Goal: Communication & Community: Ask a question

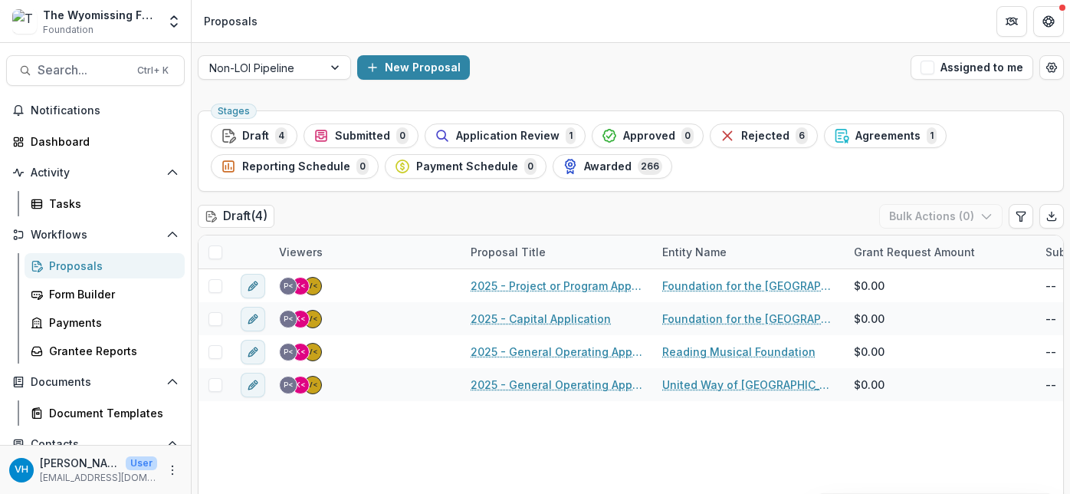
click at [8, 4] on div "The Wyomissing Foundation Foundation Team Settings Admin Settings" at bounding box center [96, 21] width 192 height 42
drag, startPoint x: 904, startPoint y: 484, endPoint x: 921, endPoint y: 487, distance: 17.1
click at [904, 484] on div "V< K< P< 2025 - Project or Program Application Foundation for the Reading Publi…" at bounding box center [1001, 389] width 1605 height 241
click at [17, 491] on div "VH Valeri Harteg User vharteg@wyofound.org" at bounding box center [95, 469] width 191 height 49
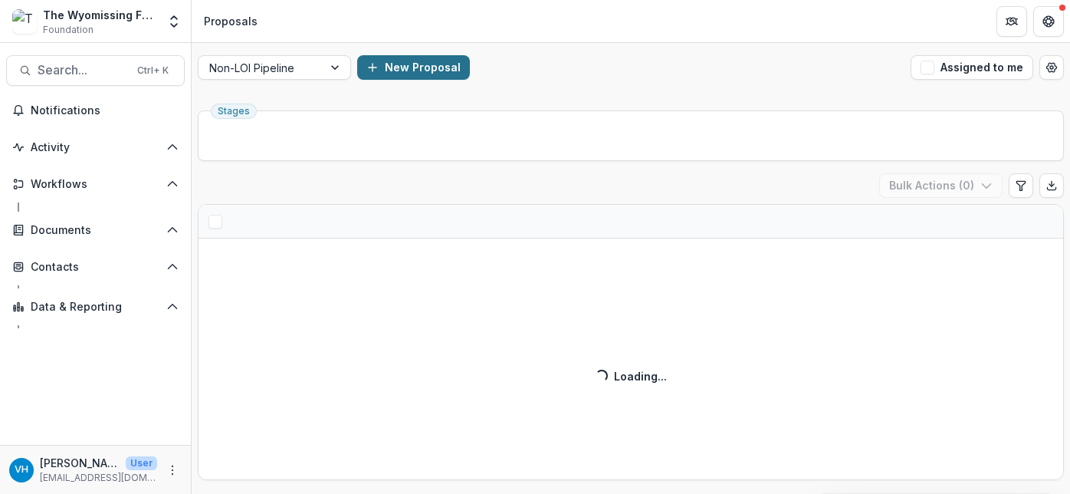
click at [420, 66] on button "New Proposal" at bounding box center [413, 67] width 113 height 25
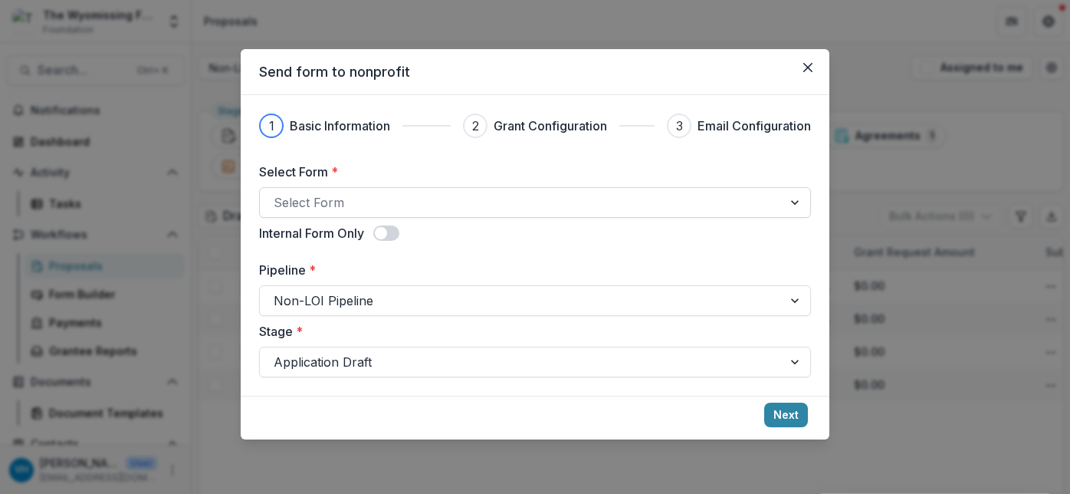
click at [418, 205] on div at bounding box center [521, 202] width 495 height 21
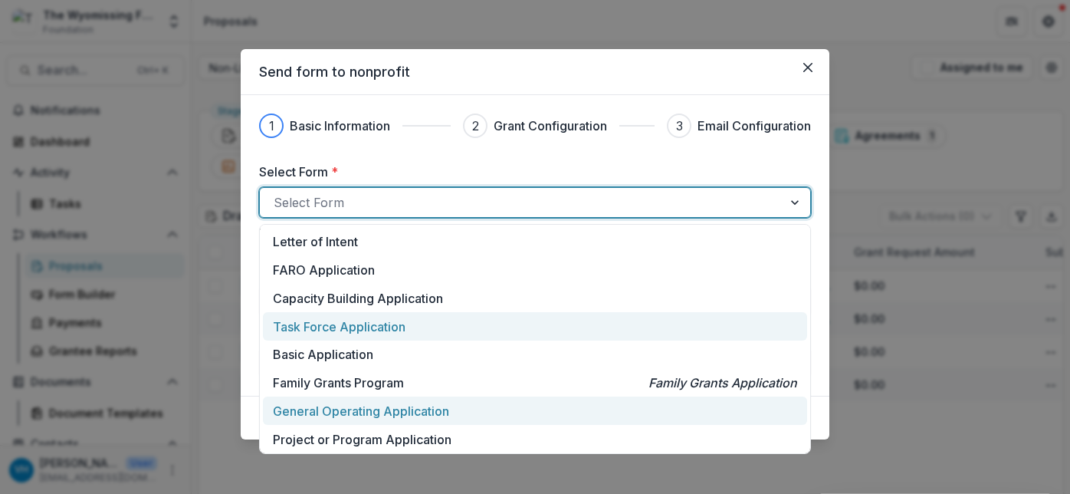
scroll to position [59, 0]
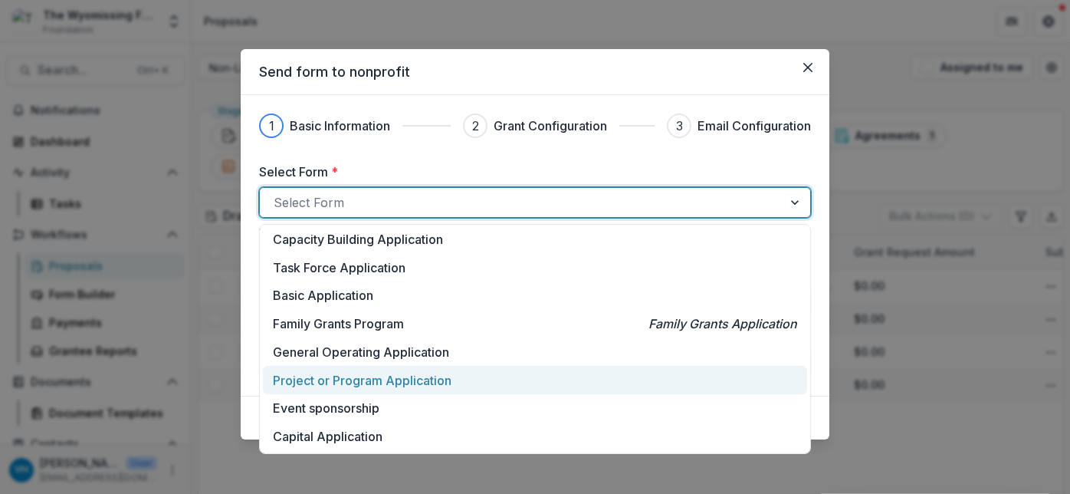
click at [448, 383] on p "Project or Program Application" at bounding box center [362, 380] width 179 height 18
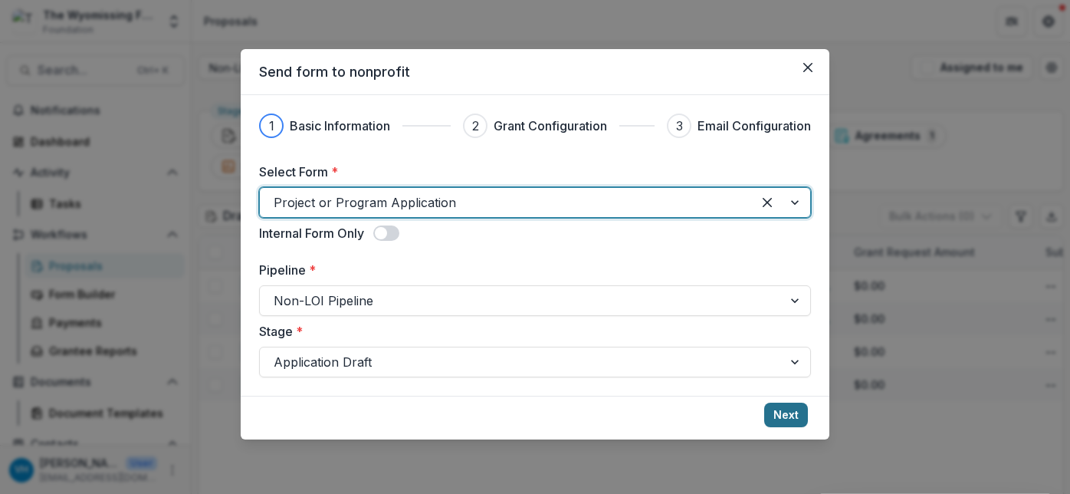
click at [798, 418] on button "Next" at bounding box center [786, 415] width 44 height 25
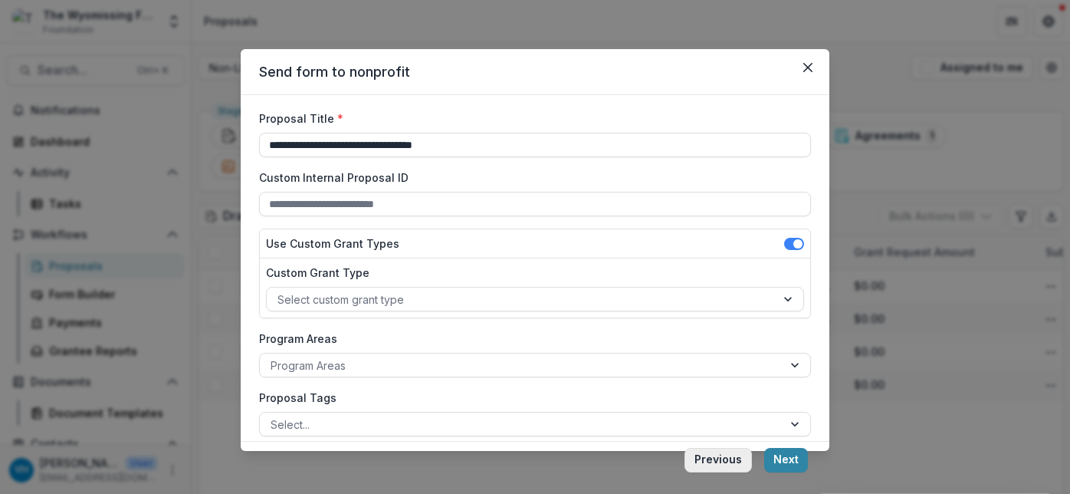
scroll to position [77, 0]
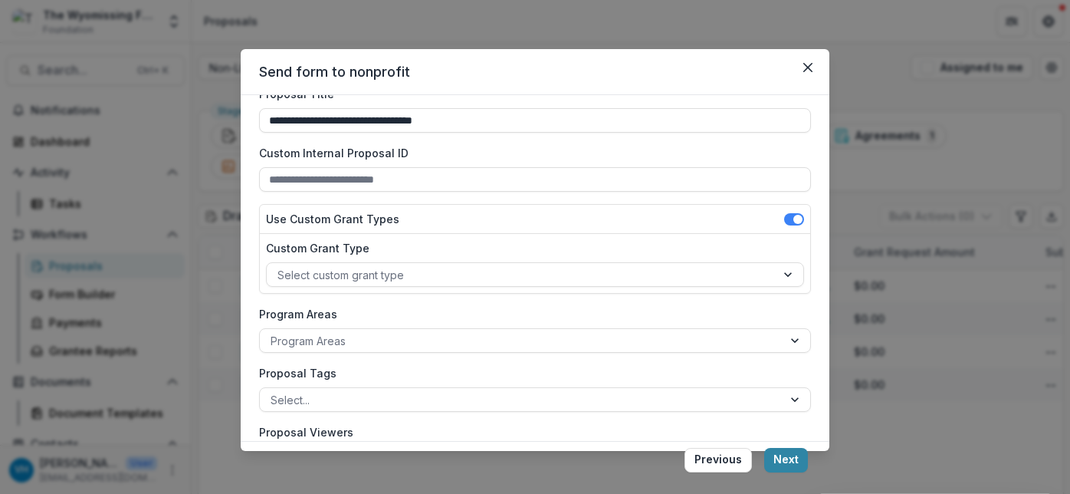
click at [736, 462] on button "Previous" at bounding box center [718, 460] width 67 height 25
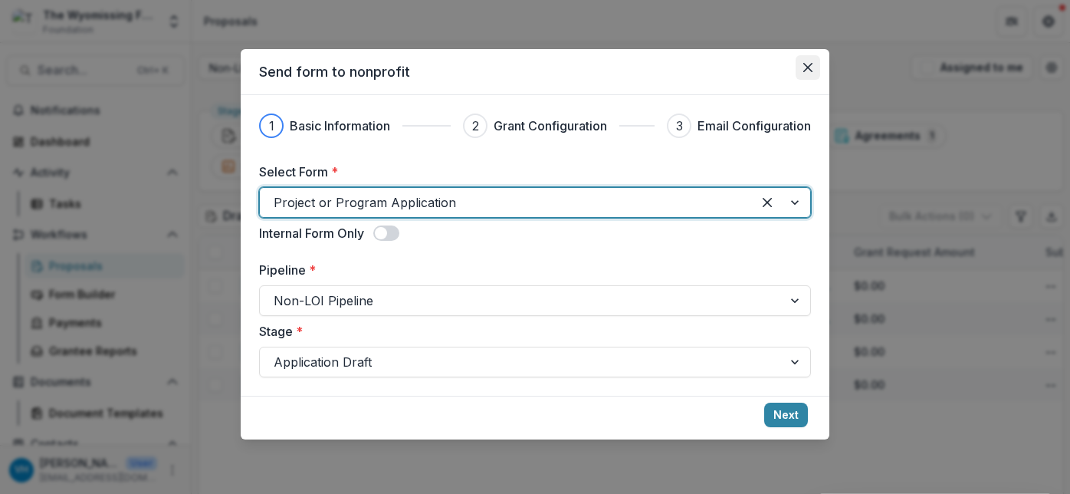
click at [810, 63] on icon "Close" at bounding box center [807, 67] width 9 height 9
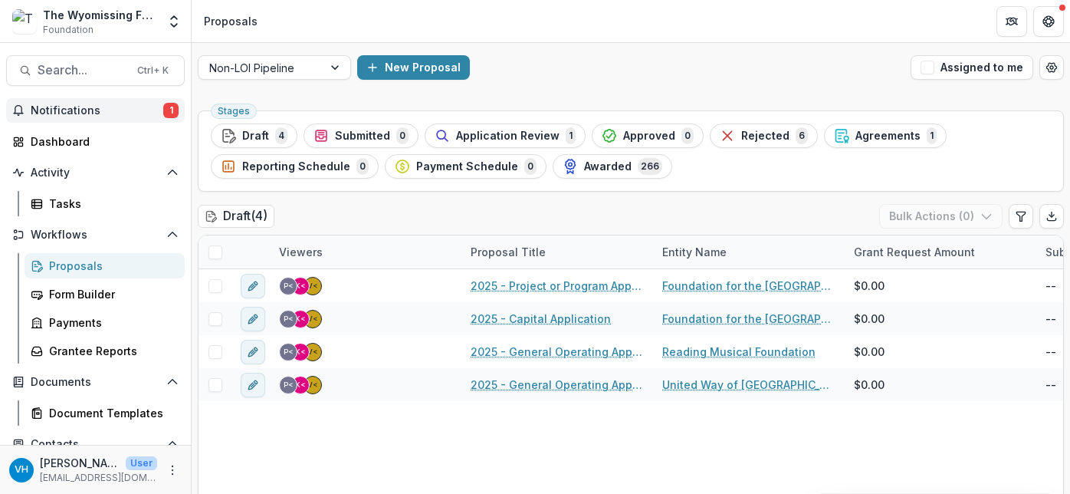
click at [130, 110] on span "Notifications" at bounding box center [97, 110] width 133 height 13
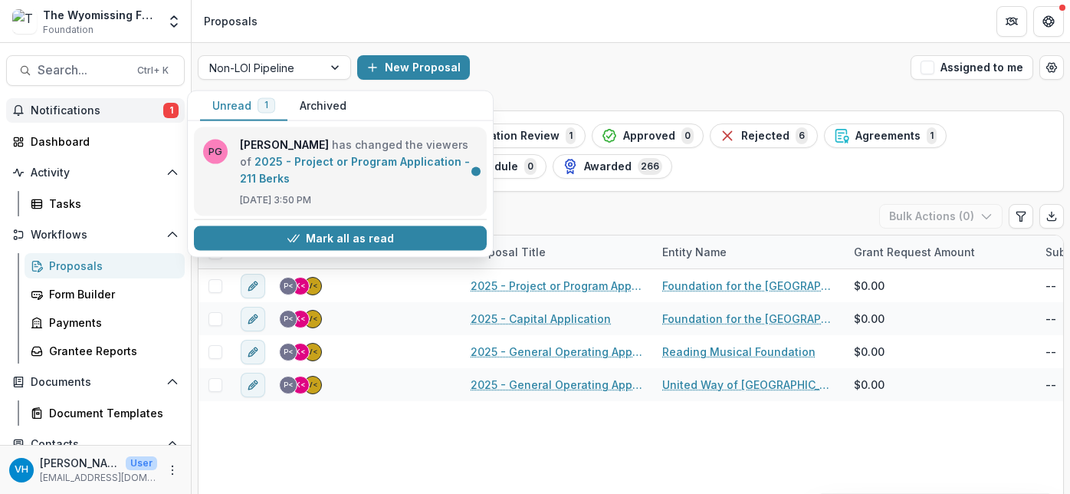
click at [337, 155] on link "2025 - Project or Program Application - 211 Berks" at bounding box center [355, 170] width 230 height 30
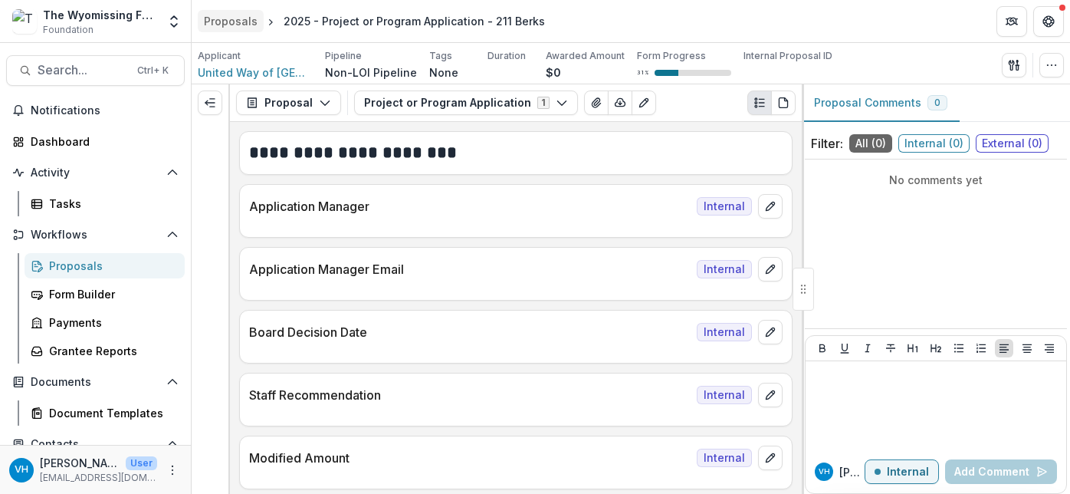
click at [225, 24] on div "Proposals" at bounding box center [231, 21] width 54 height 16
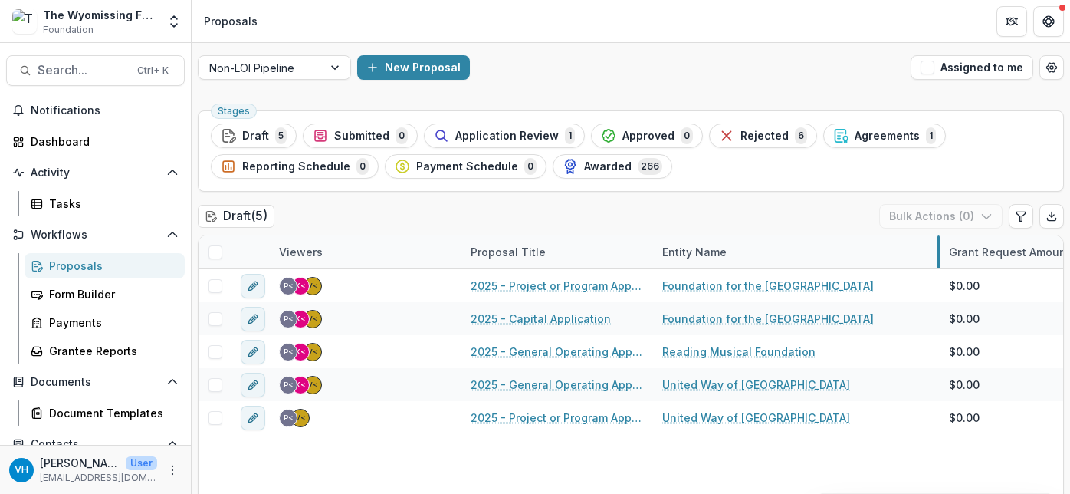
drag, startPoint x: 843, startPoint y: 249, endPoint x: 938, endPoint y: 263, distance: 96.1
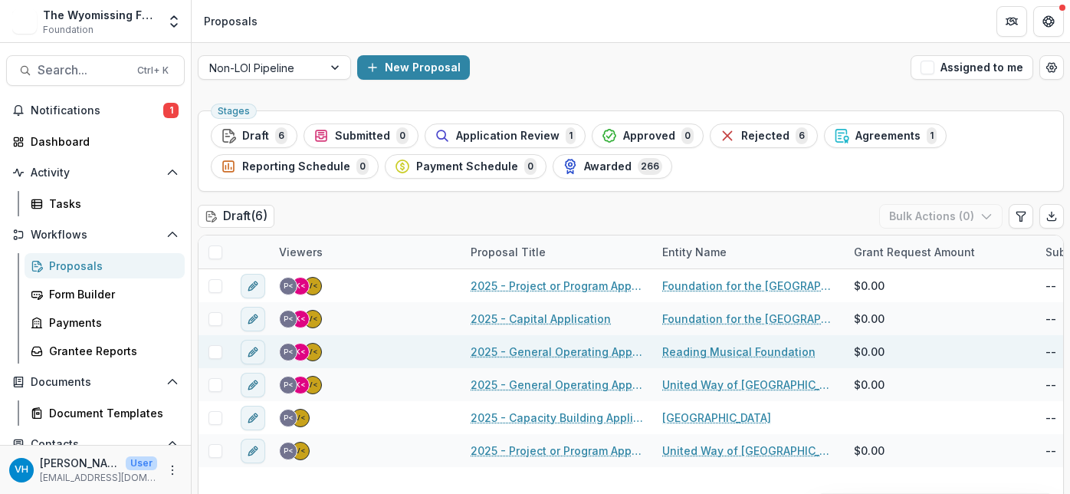
scroll to position [77, 0]
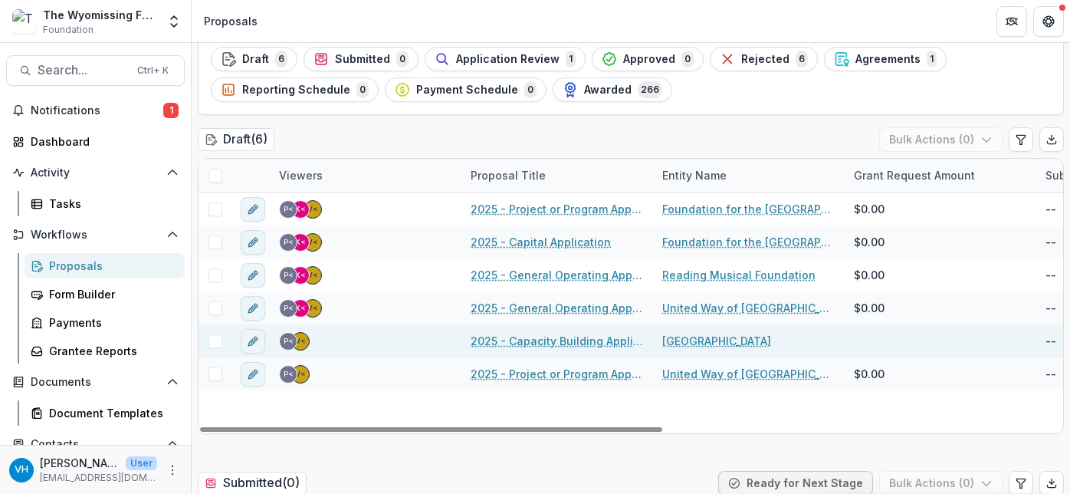
click at [874, 343] on div at bounding box center [941, 340] width 192 height 33
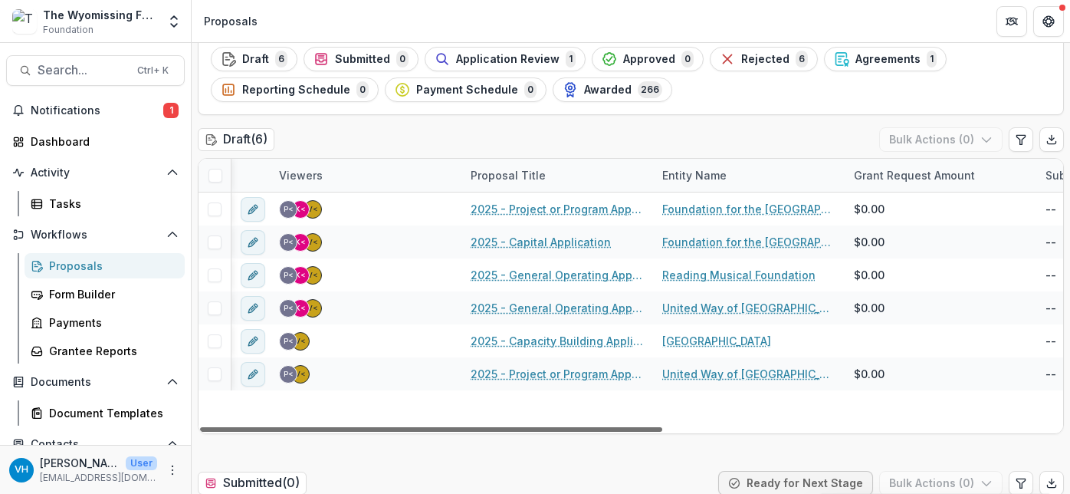
scroll to position [0, 163]
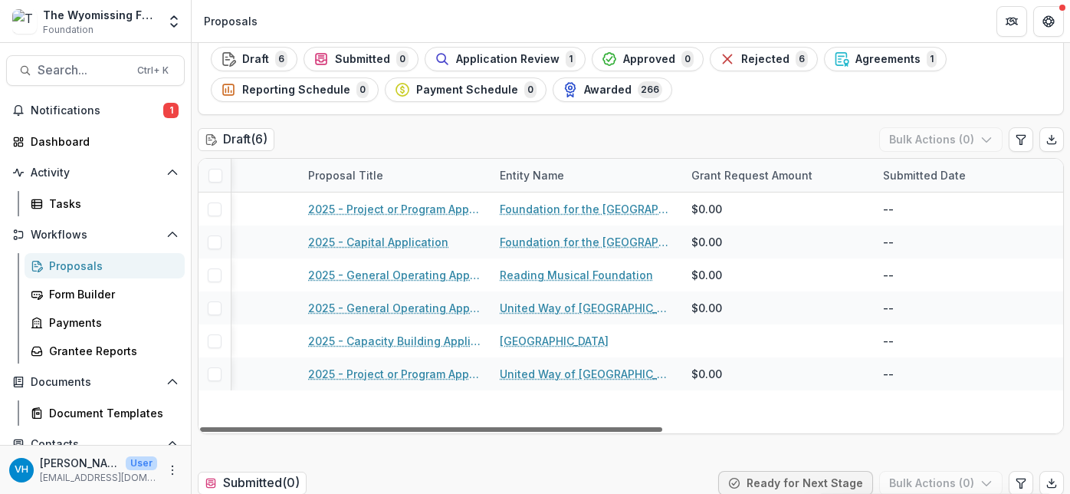
click at [640, 432] on div at bounding box center [431, 429] width 462 height 5
click at [715, 174] on div "Grant Request Amount" at bounding box center [752, 175] width 140 height 16
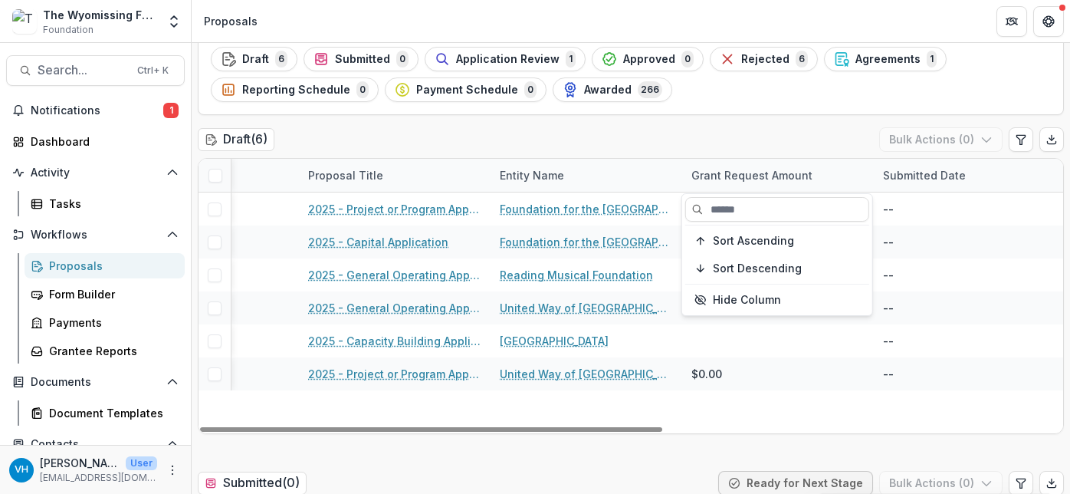
click at [715, 173] on div "Grant Request Amount" at bounding box center [752, 175] width 140 height 16
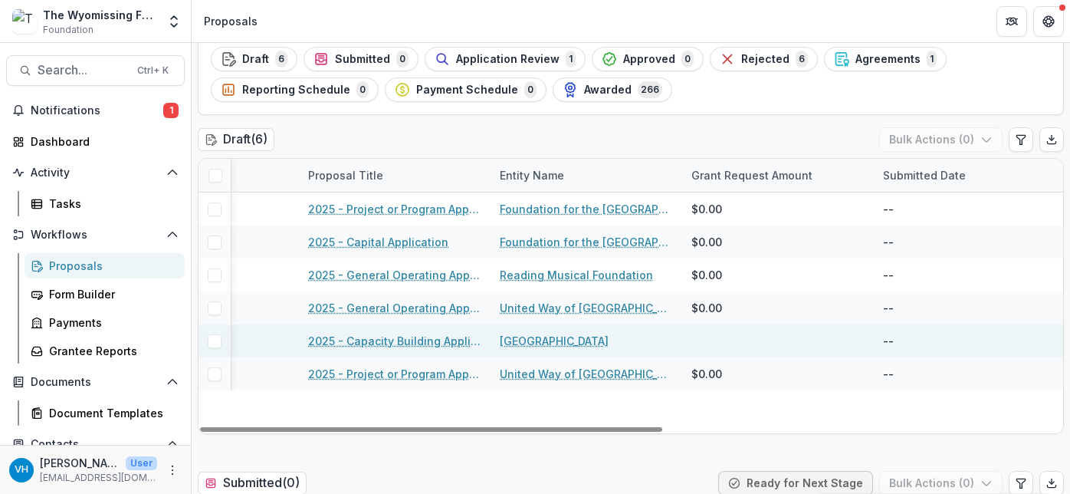
click at [694, 354] on div at bounding box center [778, 340] width 192 height 33
click at [439, 337] on link "2025 - Capacity Building Application" at bounding box center [394, 341] width 173 height 16
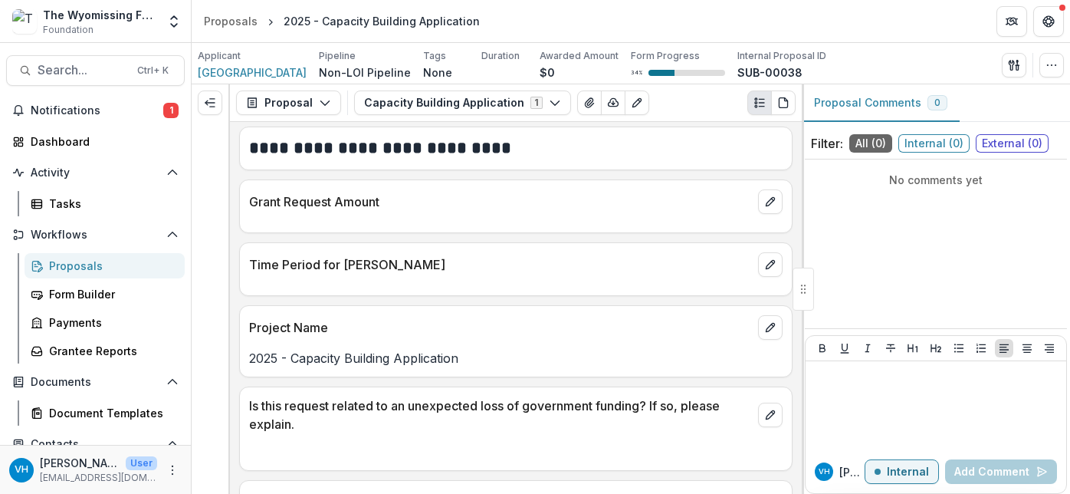
scroll to position [2214, 0]
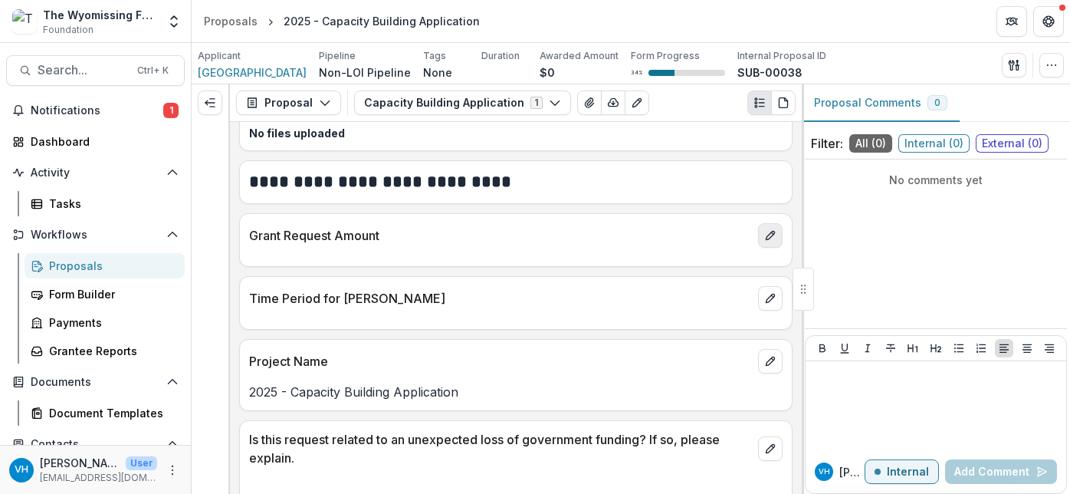
click at [773, 228] on button "edit" at bounding box center [770, 235] width 25 height 25
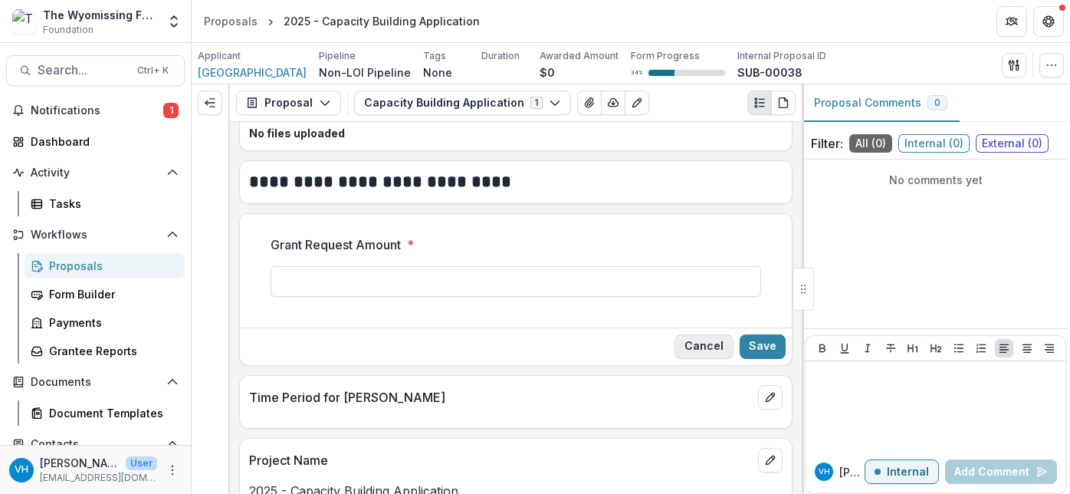
click at [695, 334] on button "Cancel" at bounding box center [704, 346] width 59 height 25
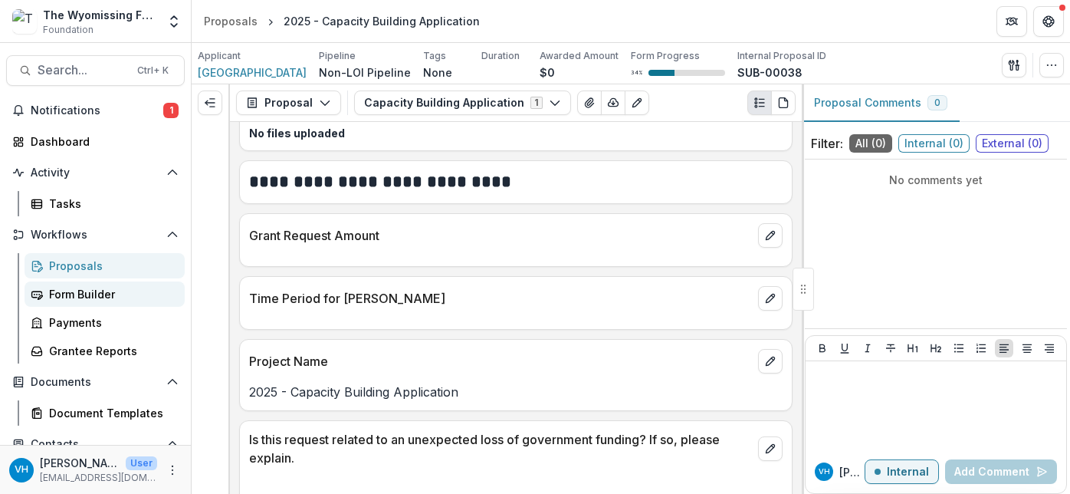
click at [97, 290] on div "Form Builder" at bounding box center [110, 294] width 123 height 16
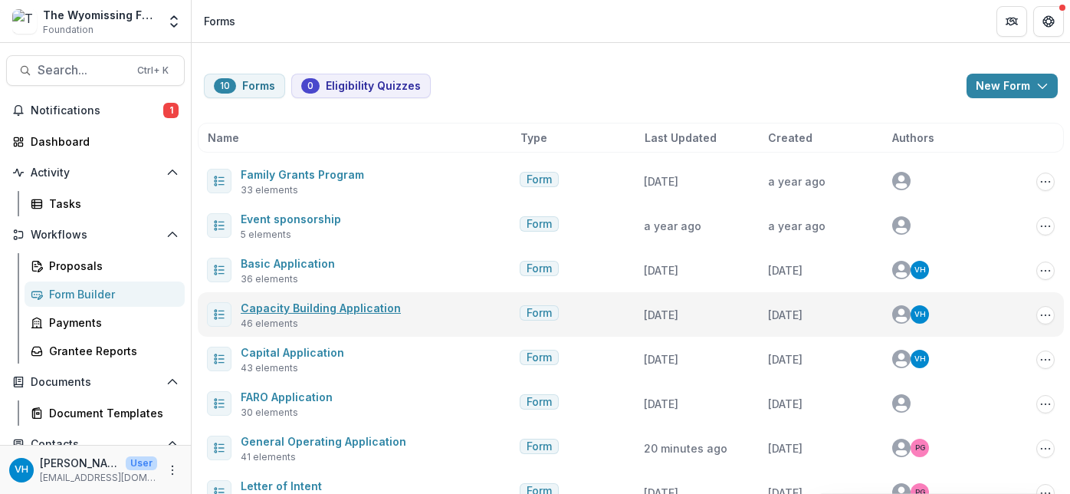
click at [328, 303] on link "Capacity Building Application" at bounding box center [321, 307] width 160 height 13
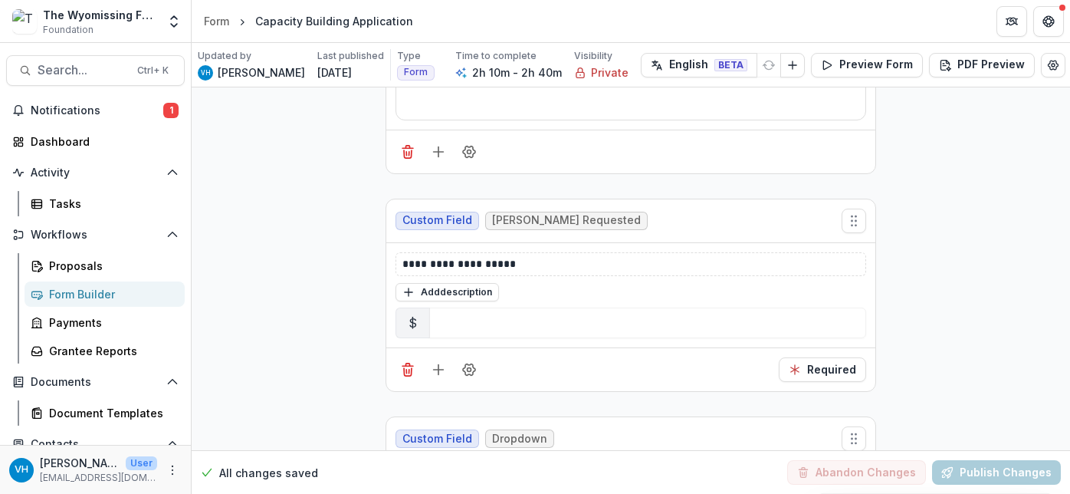
scroll to position [8894, 0]
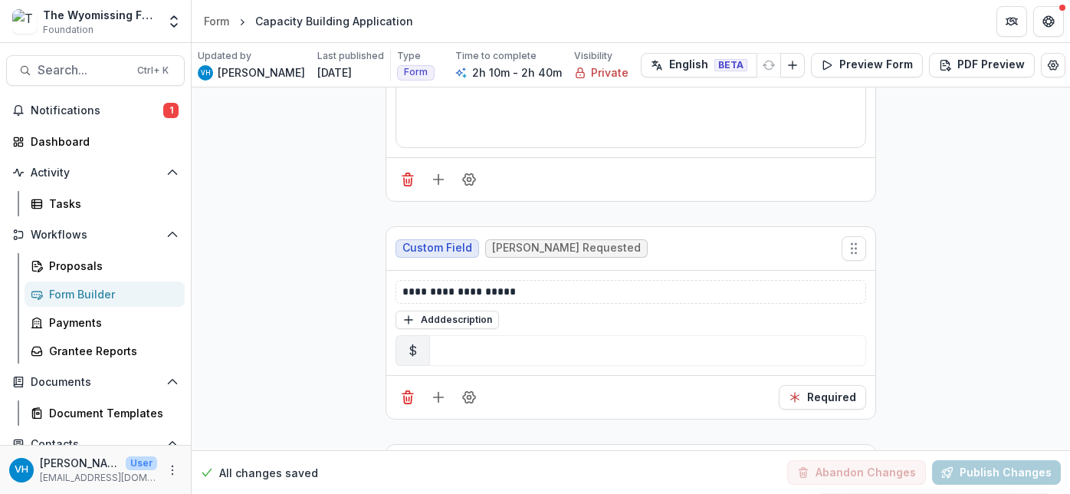
click at [405, 335] on div "$" at bounding box center [413, 350] width 35 height 31
click at [408, 335] on div "$" at bounding box center [413, 350] width 35 height 31
click at [106, 301] on div "Form Builder" at bounding box center [110, 294] width 123 height 16
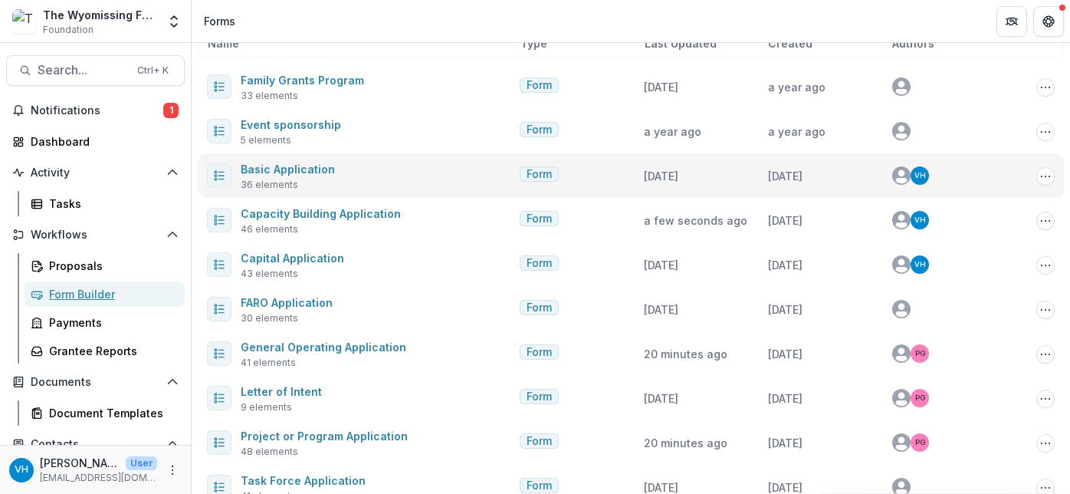
scroll to position [121, 0]
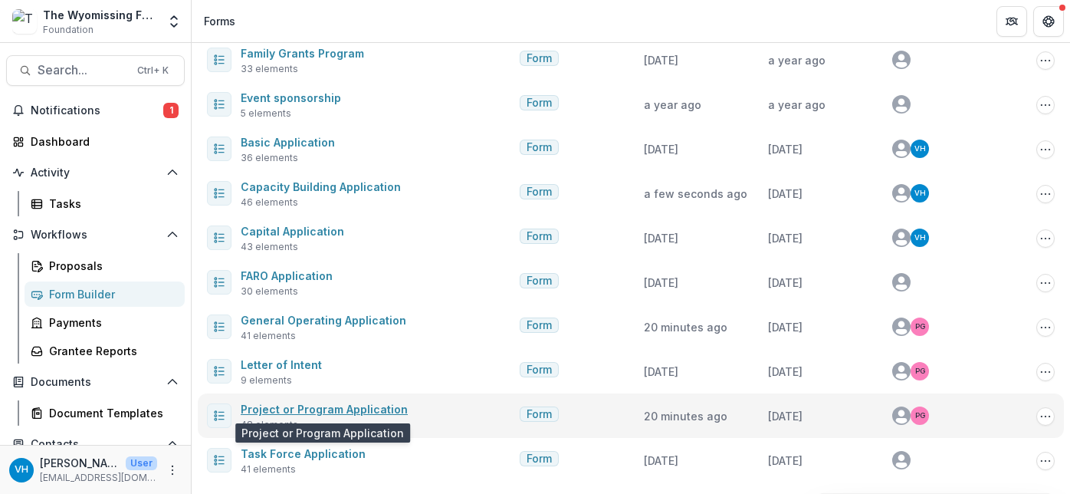
click at [361, 410] on link "Project or Program Application" at bounding box center [324, 409] width 167 height 13
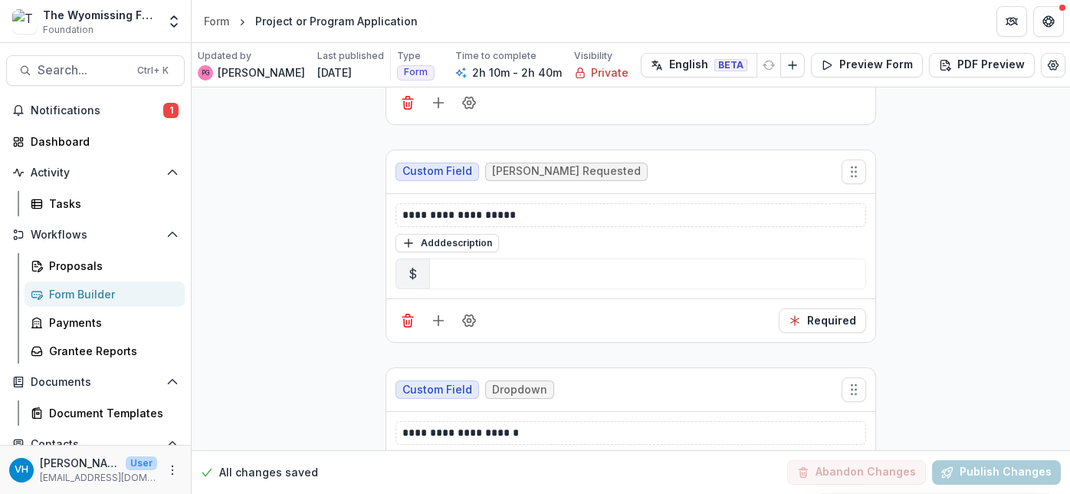
scroll to position [8894, 0]
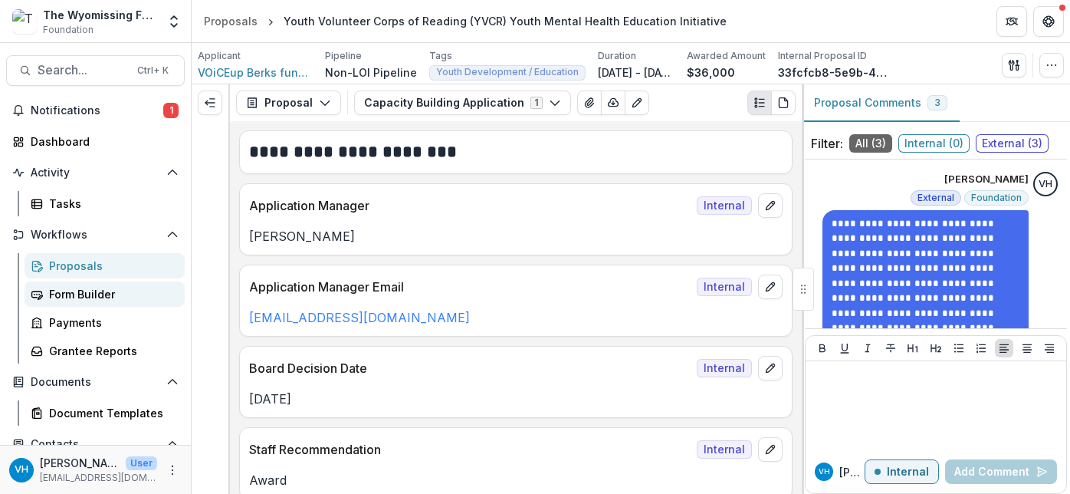
click at [91, 291] on div "Form Builder" at bounding box center [110, 294] width 123 height 16
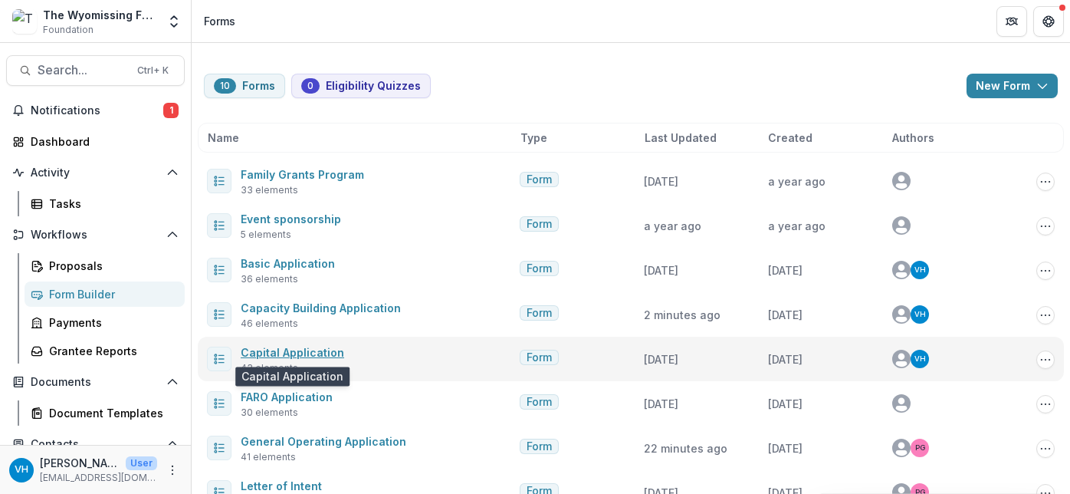
click at [302, 346] on link "Capital Application" at bounding box center [293, 352] width 104 height 13
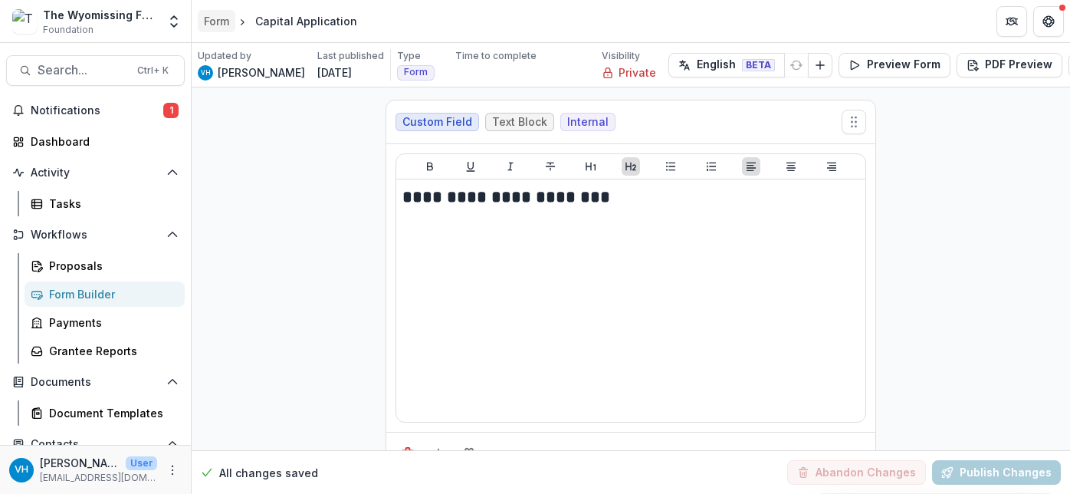
click at [206, 25] on div "Form" at bounding box center [216, 21] width 25 height 16
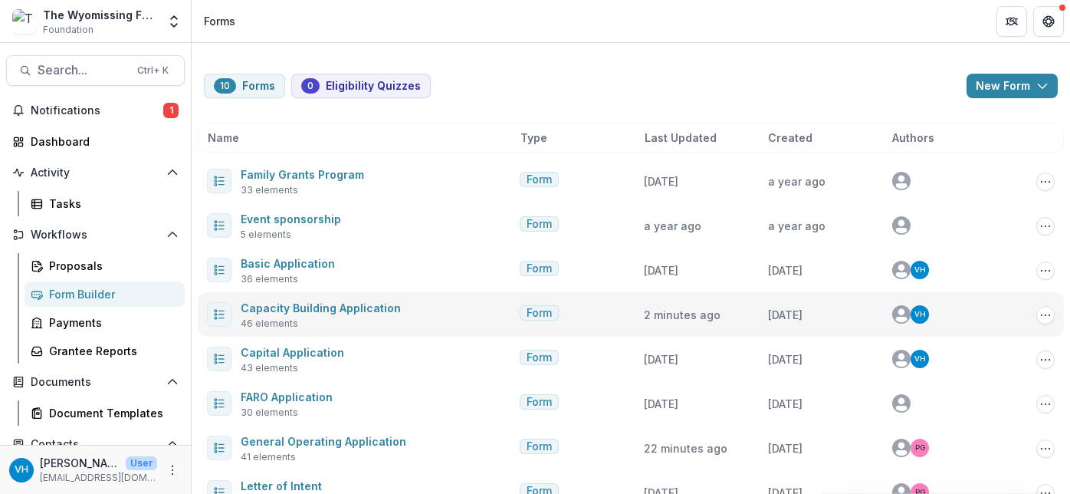
click at [293, 318] on span "46 elements" at bounding box center [270, 324] width 58 height 14
click at [294, 304] on link "Capacity Building Application" at bounding box center [321, 307] width 160 height 13
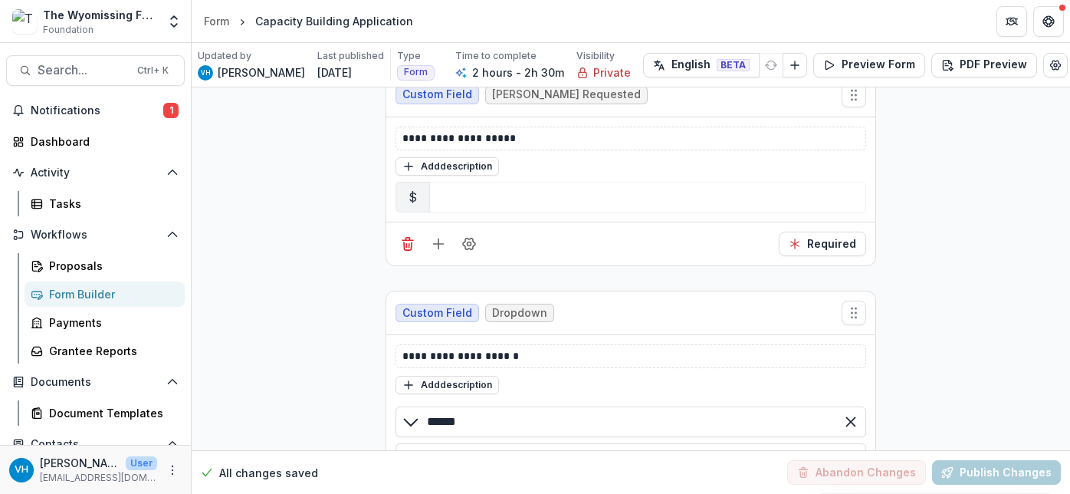
scroll to position [8894, 0]
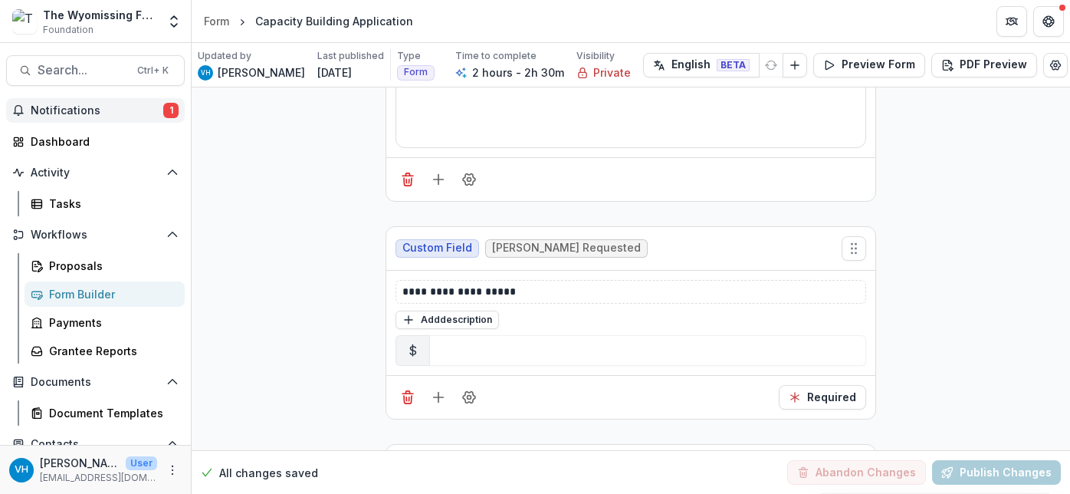
click at [86, 104] on span "Notifications" at bounding box center [97, 110] width 133 height 13
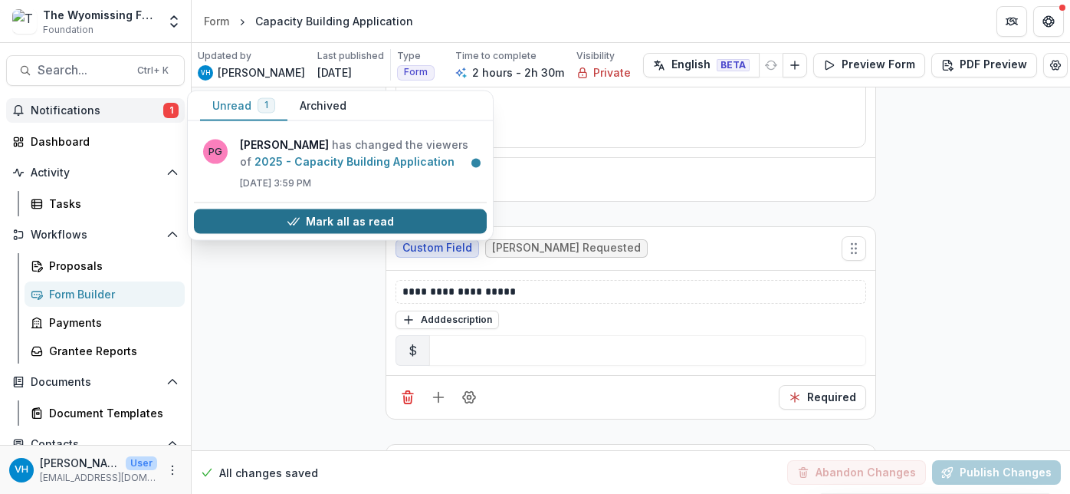
click at [313, 228] on button "Mark all as read" at bounding box center [340, 221] width 293 height 25
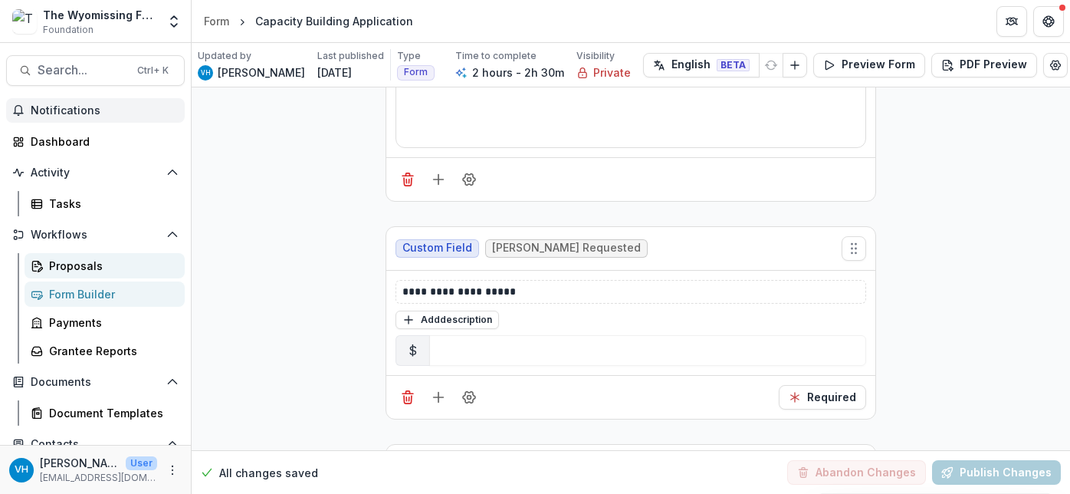
click at [103, 269] on div "Proposals" at bounding box center [110, 266] width 123 height 16
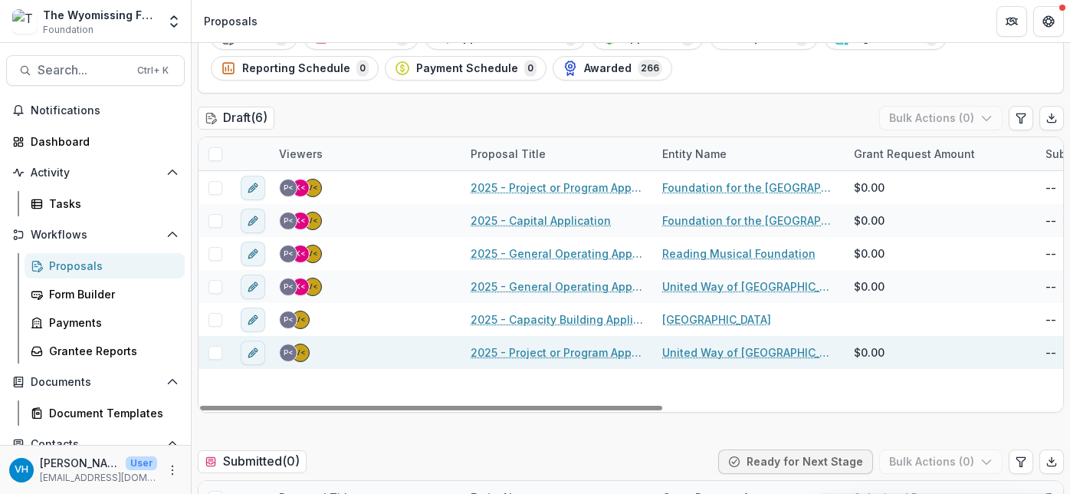
scroll to position [77, 0]
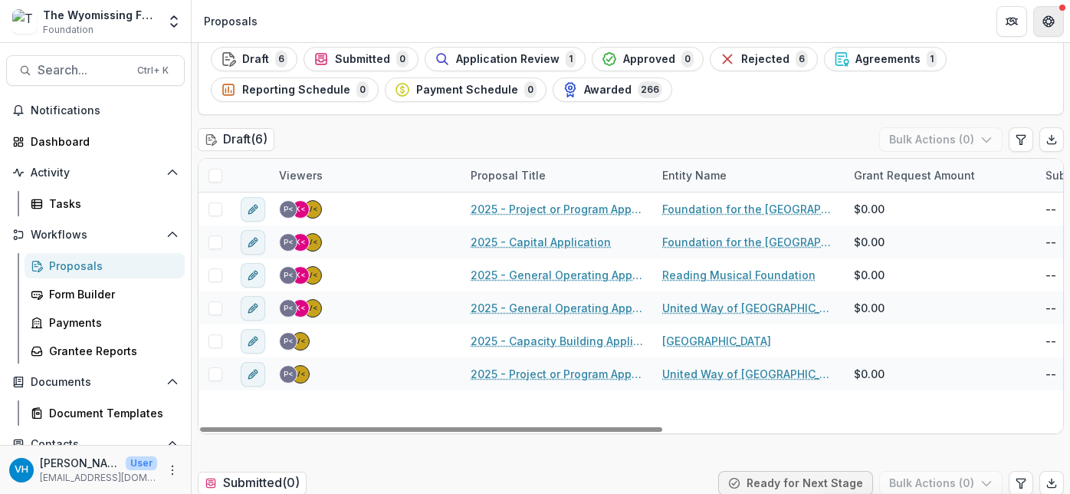
drag, startPoint x: 1037, startPoint y: 25, endPoint x: 1052, endPoint y: 21, distance: 15.6
click at [1037, 25] on button "Get Help" at bounding box center [1048, 21] width 31 height 31
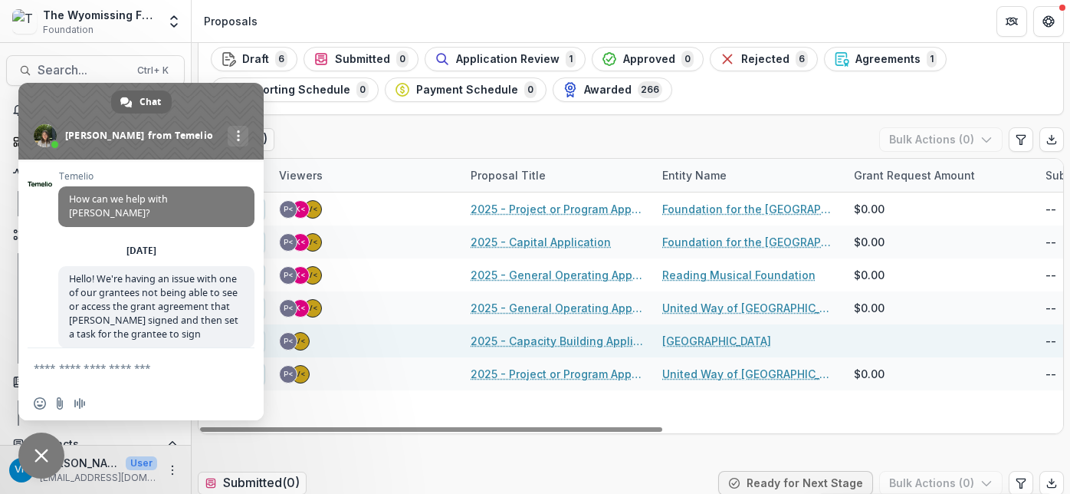
scroll to position [2292, 0]
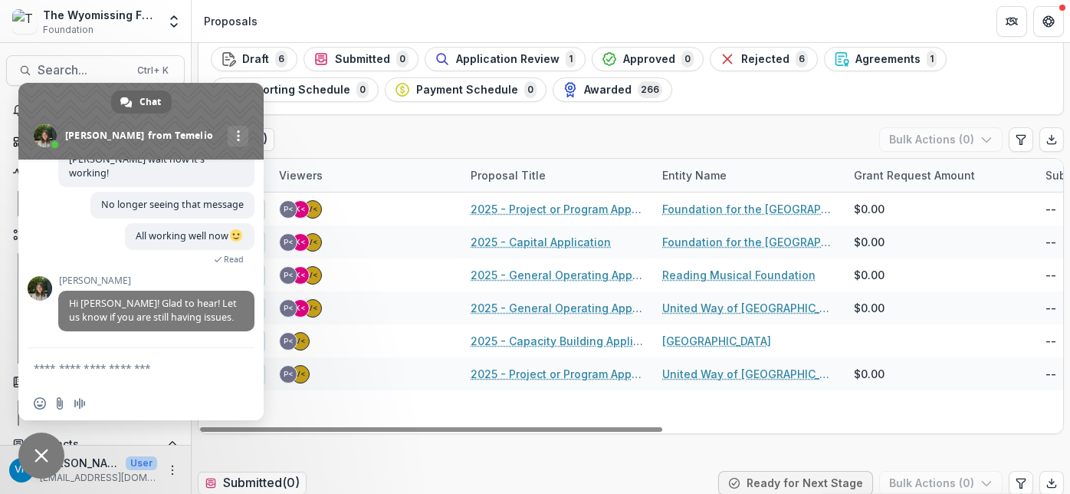
click at [172, 376] on textarea "Compose your message..." at bounding box center [126, 367] width 184 height 38
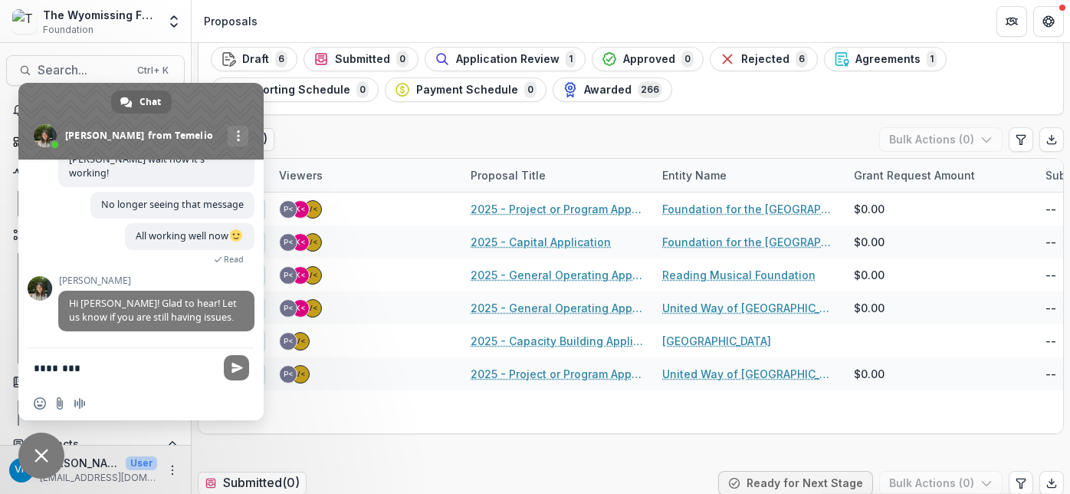
type textarea "********"
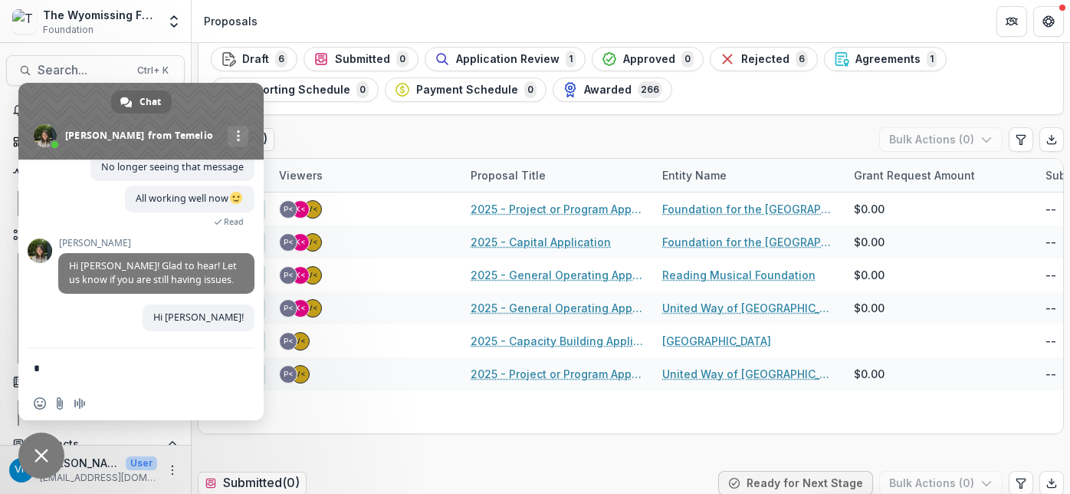
scroll to position [2331, 0]
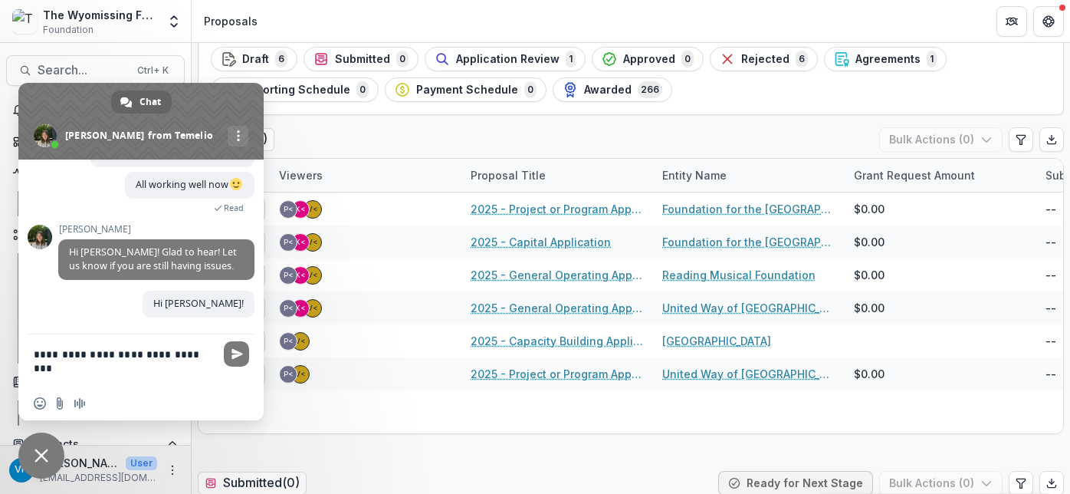
type textarea "**********"
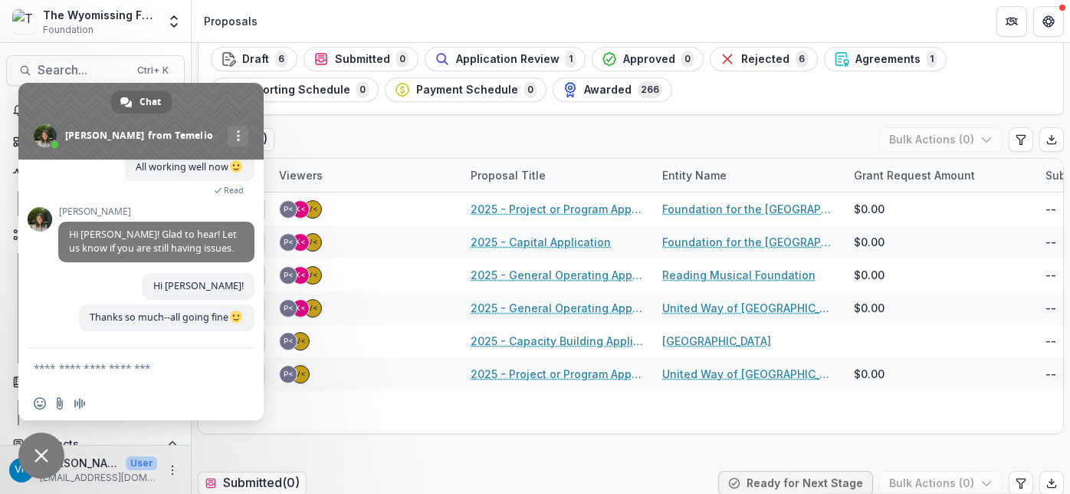
scroll to position [2362, 0]
type textarea "*"
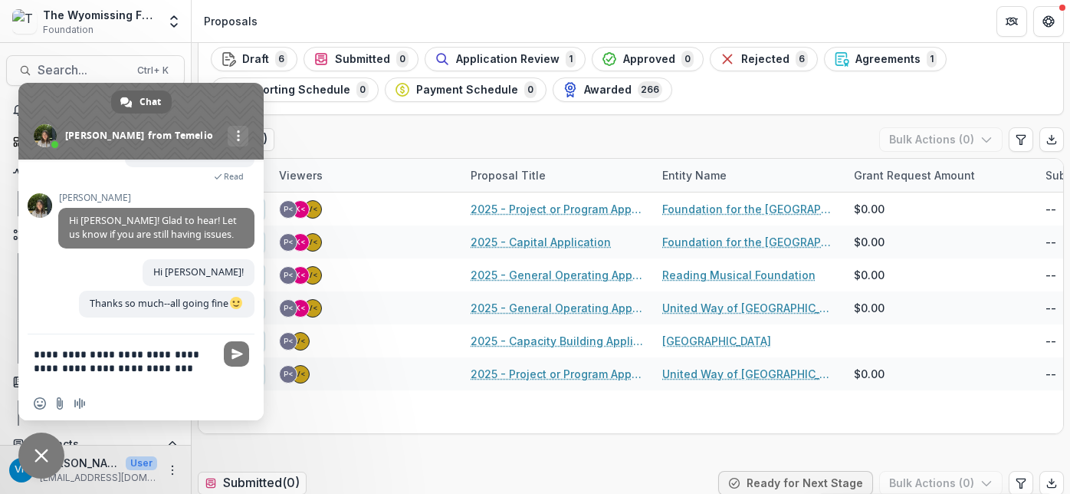
scroll to position [2386, 0]
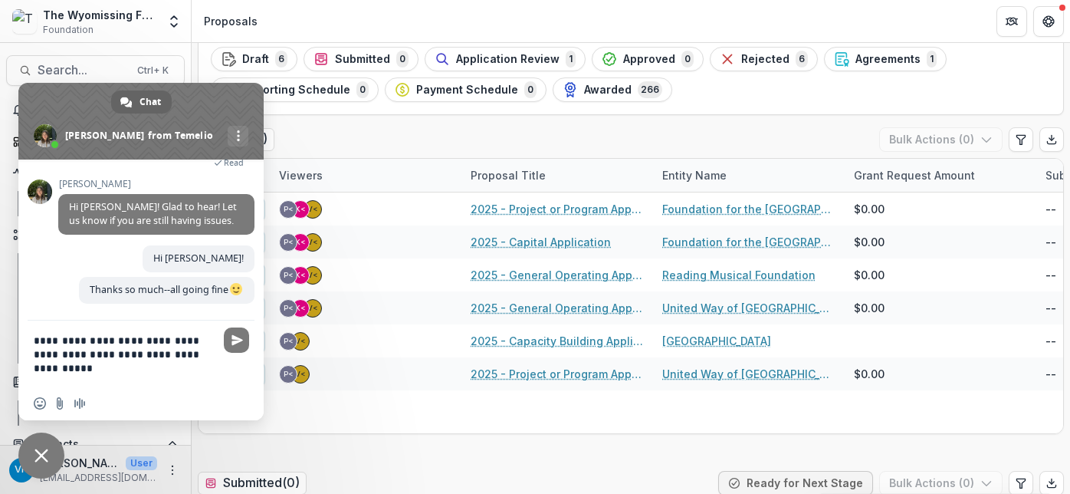
type textarea "**********"
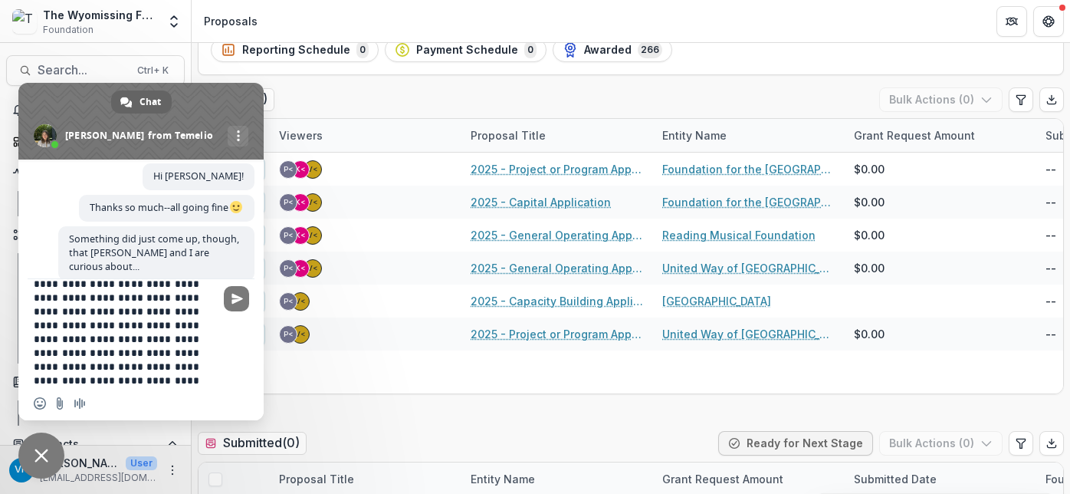
scroll to position [58, 0]
click at [169, 341] on textarea "**********" at bounding box center [126, 332] width 184 height 107
type textarea "**********"
click at [183, 377] on textarea "**********" at bounding box center [126, 332] width 184 height 107
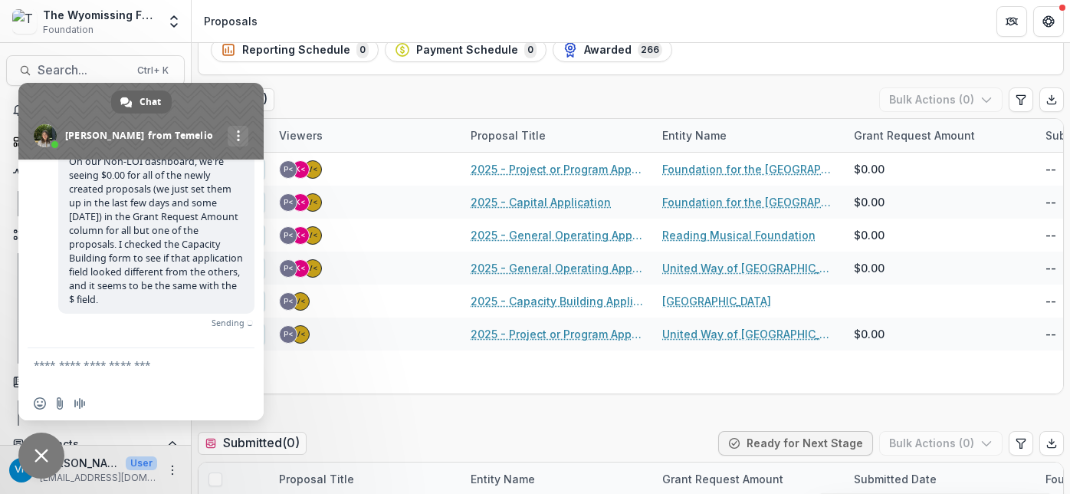
scroll to position [2585, 0]
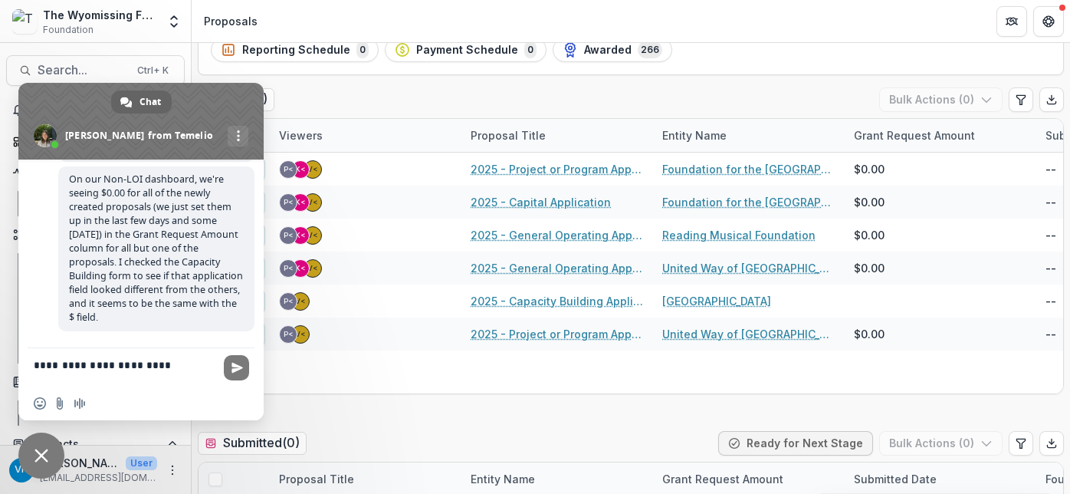
type textarea "**********"
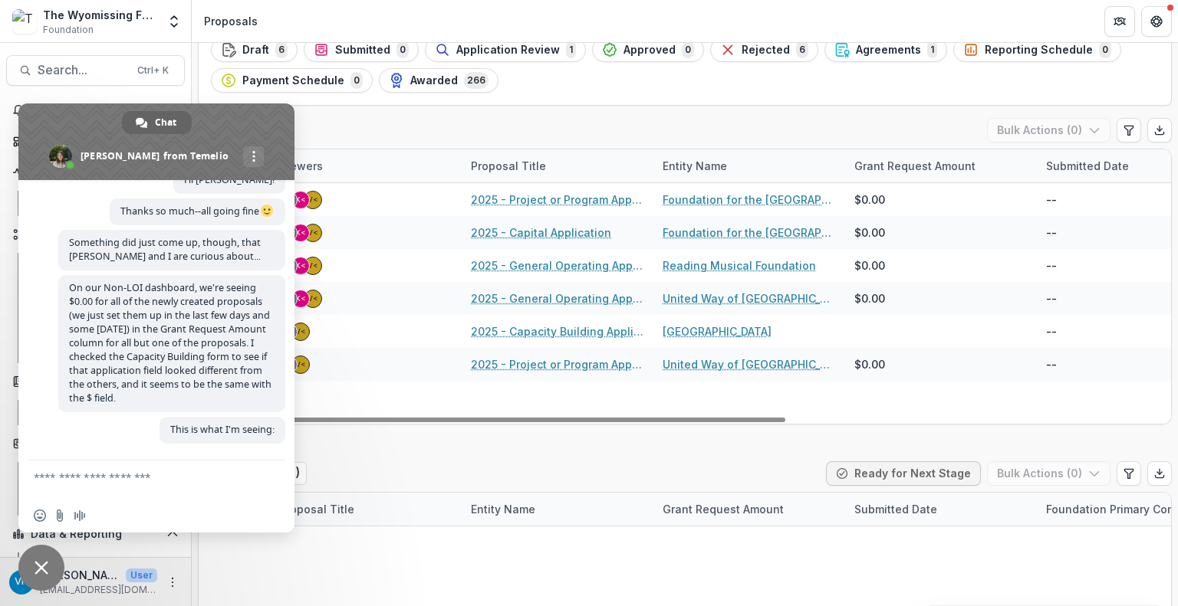
scroll to position [2381, 0]
click at [53, 493] on span "Close chat" at bounding box center [41, 568] width 46 height 46
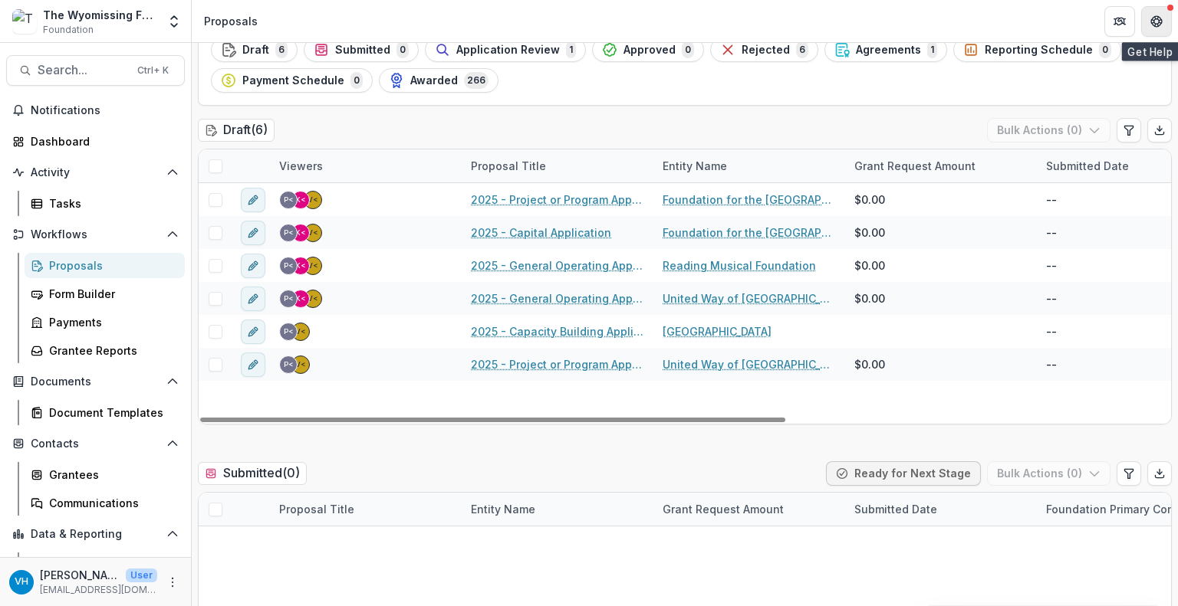
click at [1070, 27] on icon "Get Help" at bounding box center [1156, 21] width 12 height 12
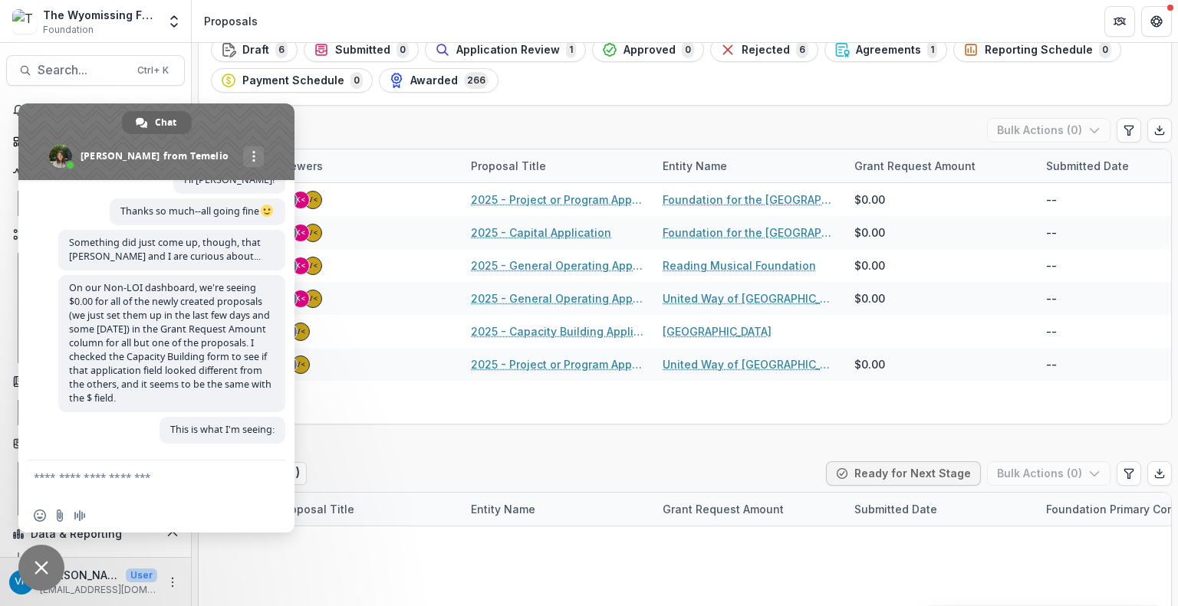
click at [179, 481] on textarea "Compose your message..." at bounding box center [141, 480] width 215 height 38
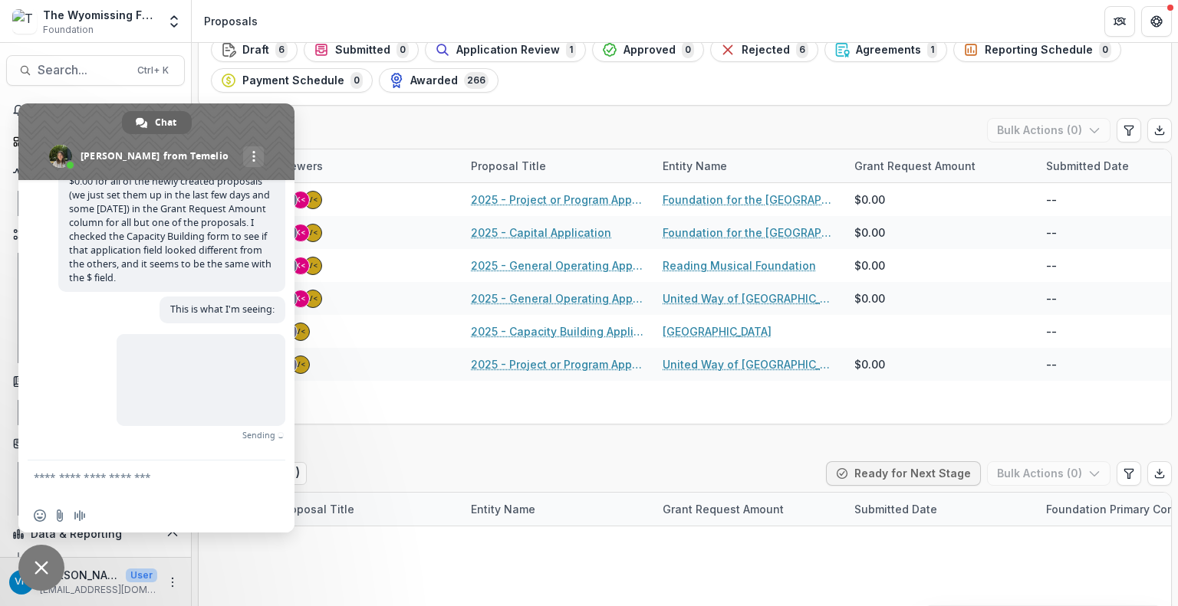
scroll to position [2478, 0]
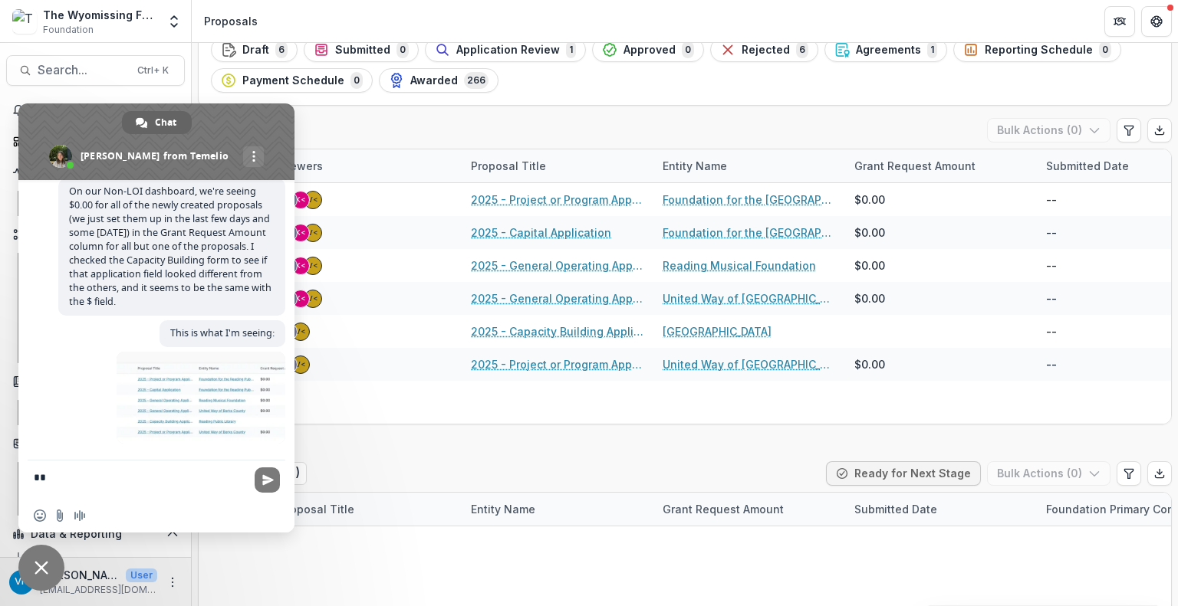
type textarea "*"
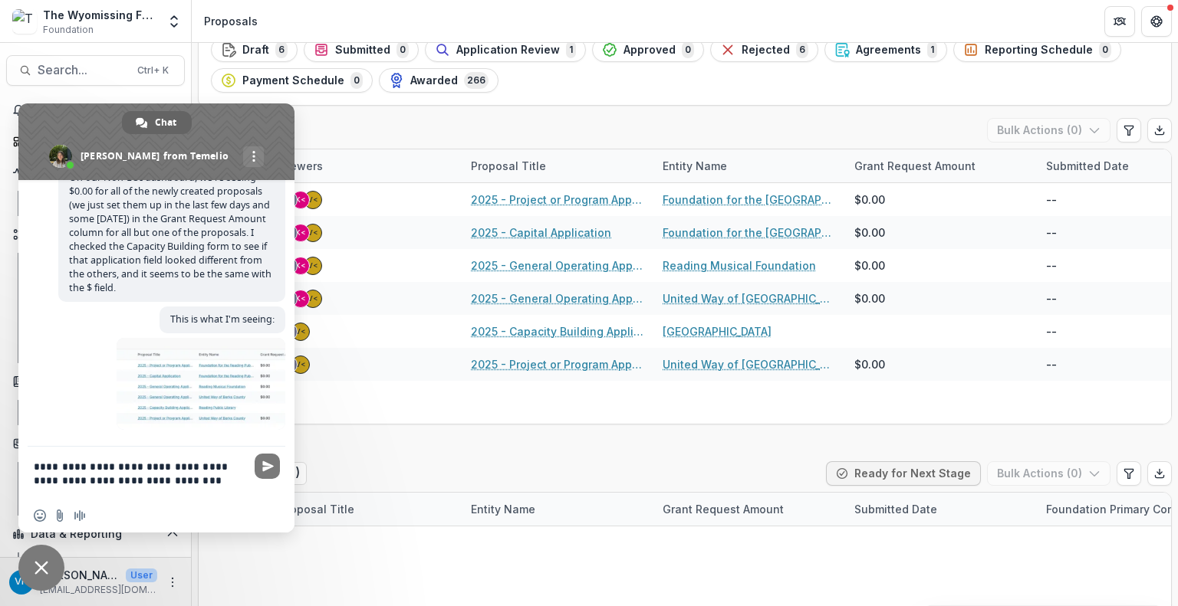
scroll to position [2502, 0]
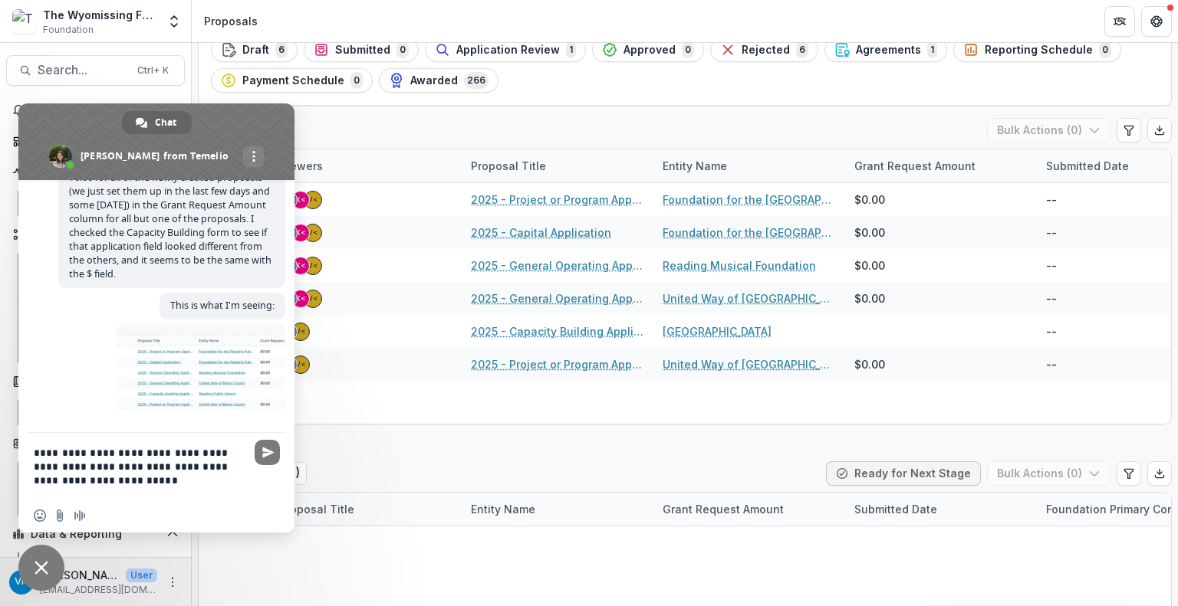
type textarea "**********"
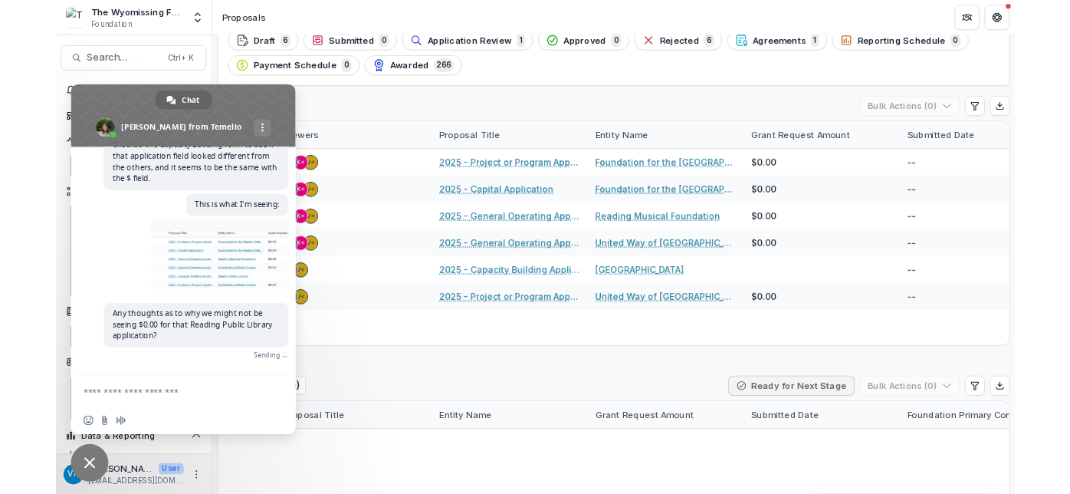
scroll to position [2538, 0]
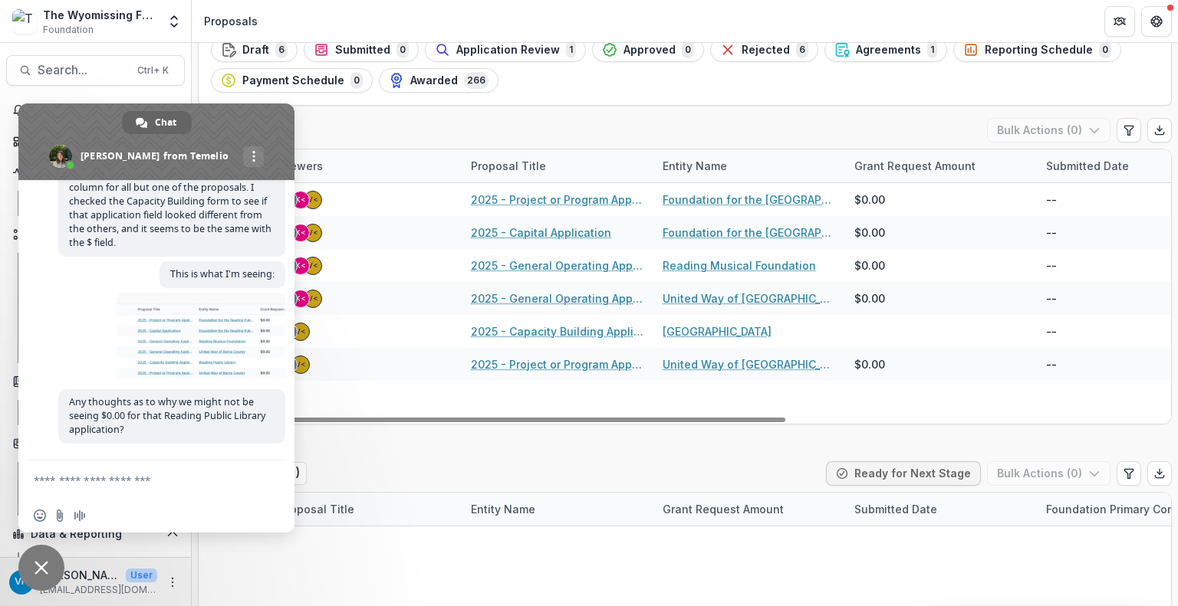
click at [28, 493] on span "Close chat" at bounding box center [41, 568] width 46 height 46
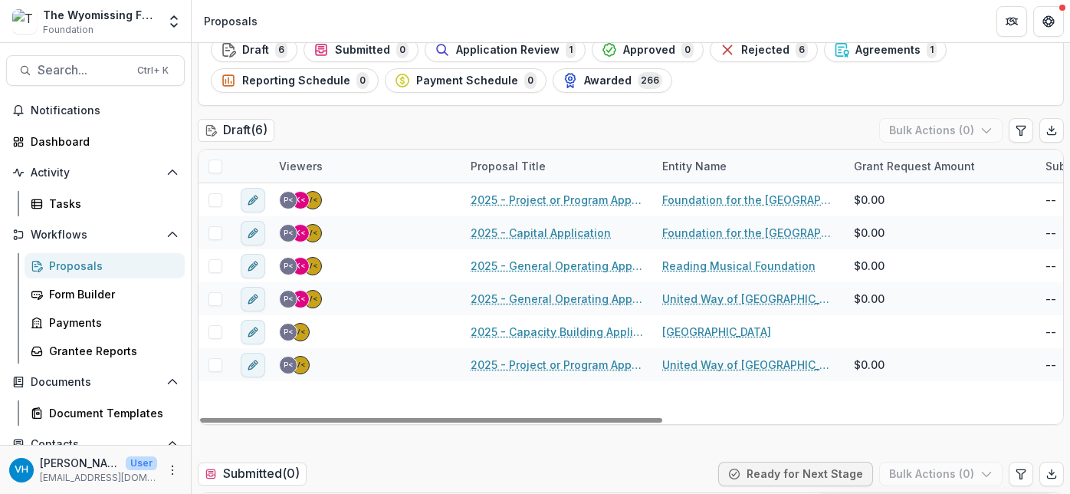
scroll to position [117, 0]
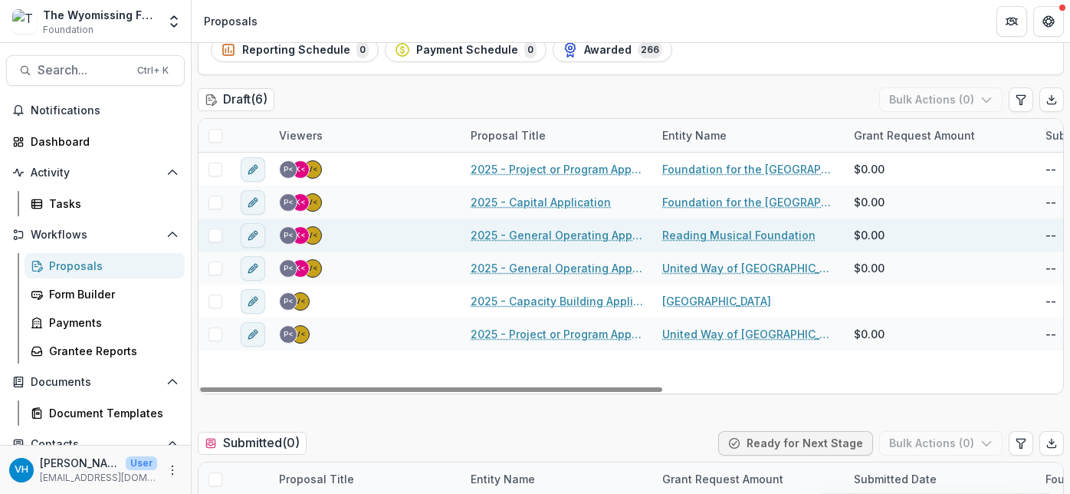
click at [602, 235] on link "2025 - General Operating Application" at bounding box center [557, 235] width 173 height 16
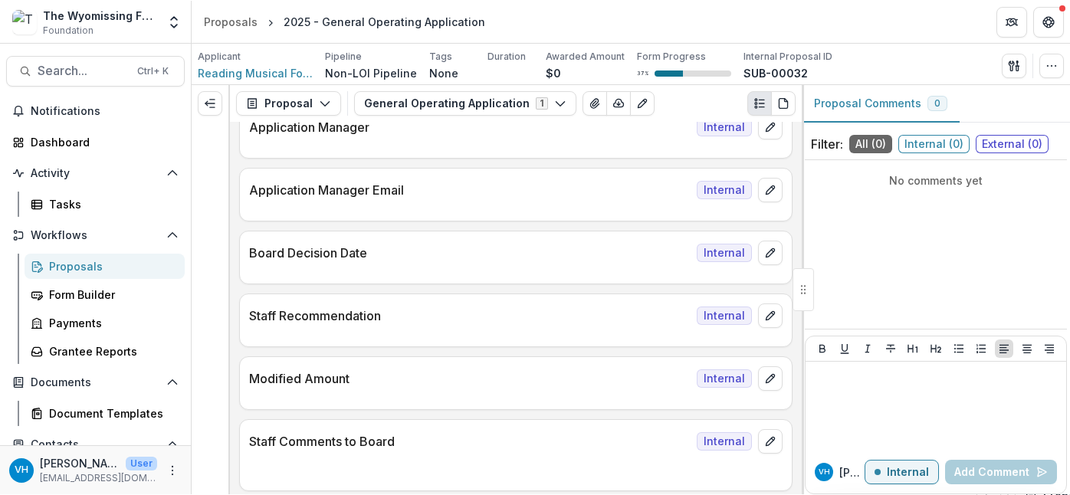
scroll to position [77, 0]
click at [110, 265] on div "Proposals" at bounding box center [110, 266] width 123 height 16
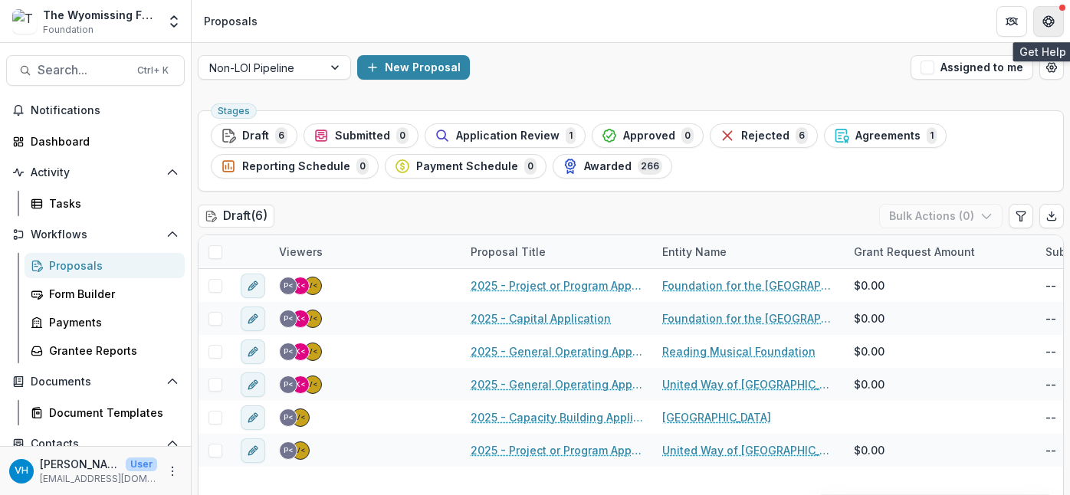
click at [1055, 30] on button "Get Help" at bounding box center [1048, 21] width 31 height 31
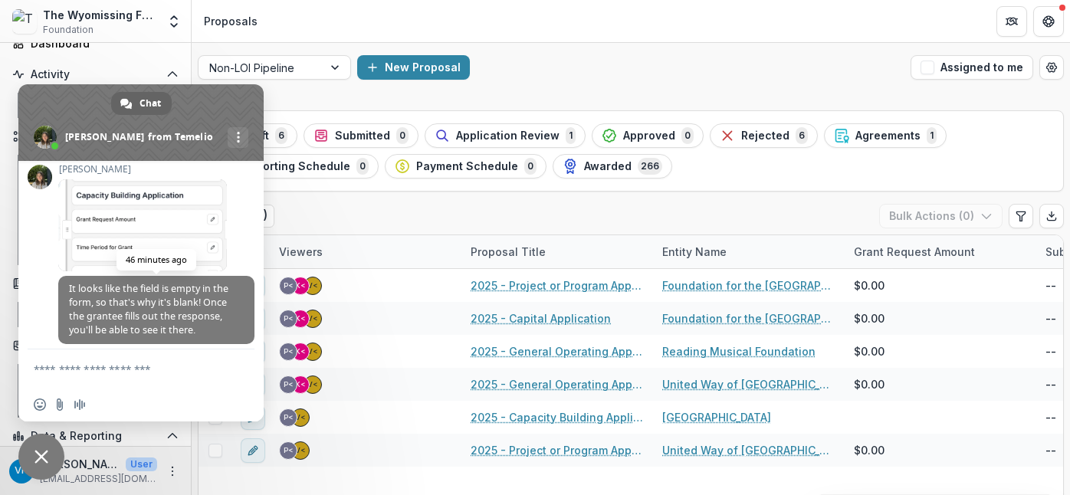
scroll to position [2968, 0]
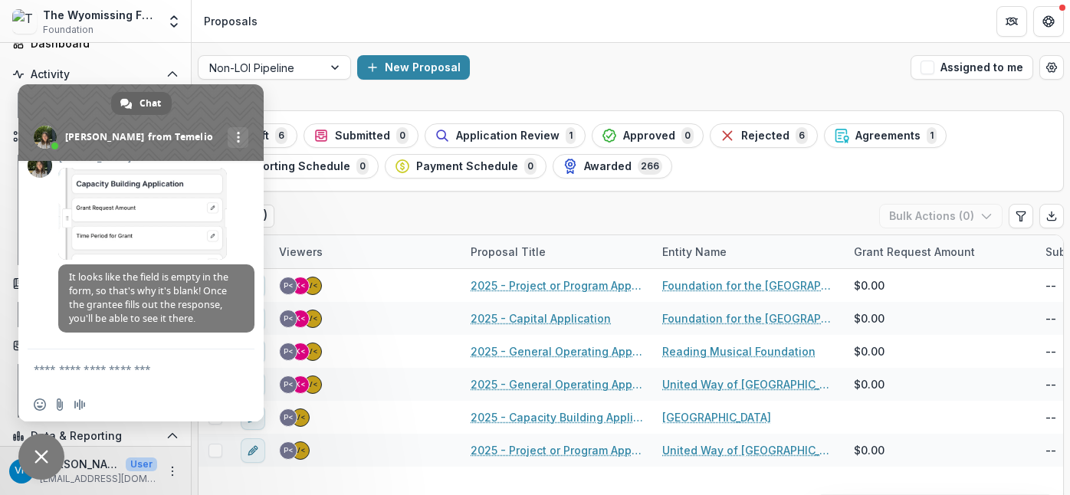
click at [157, 369] on textarea "Compose your message..." at bounding box center [126, 369] width 184 height 38
type textarea "*"
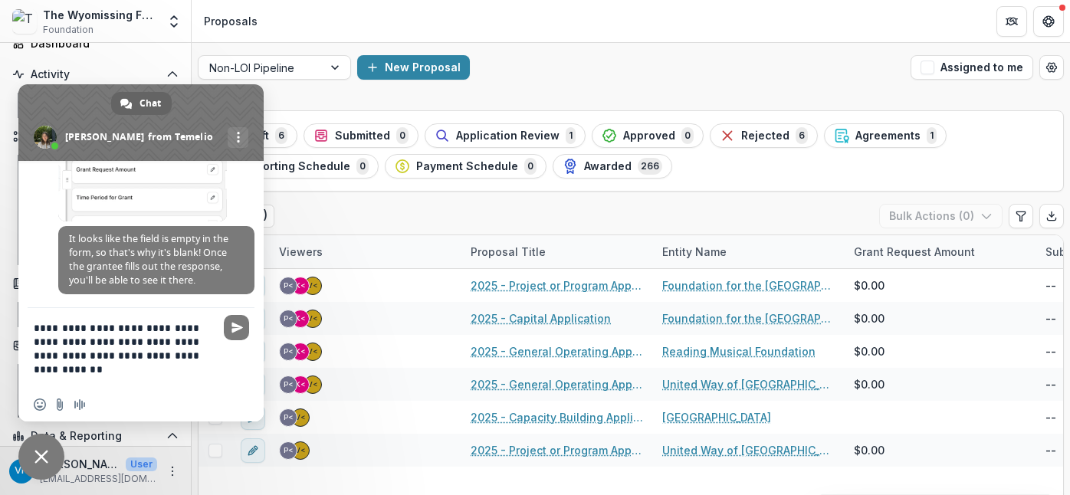
type textarea "**********"
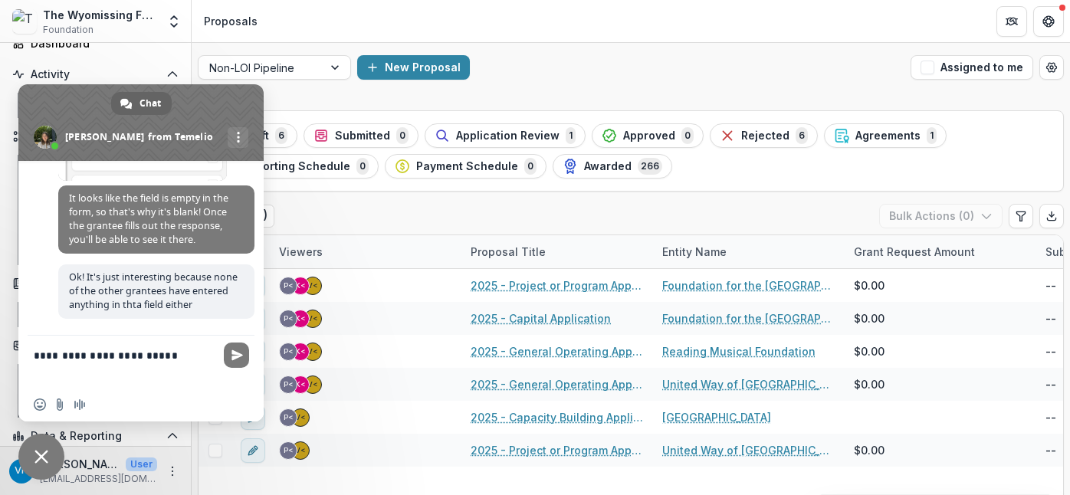
scroll to position [3035, 0]
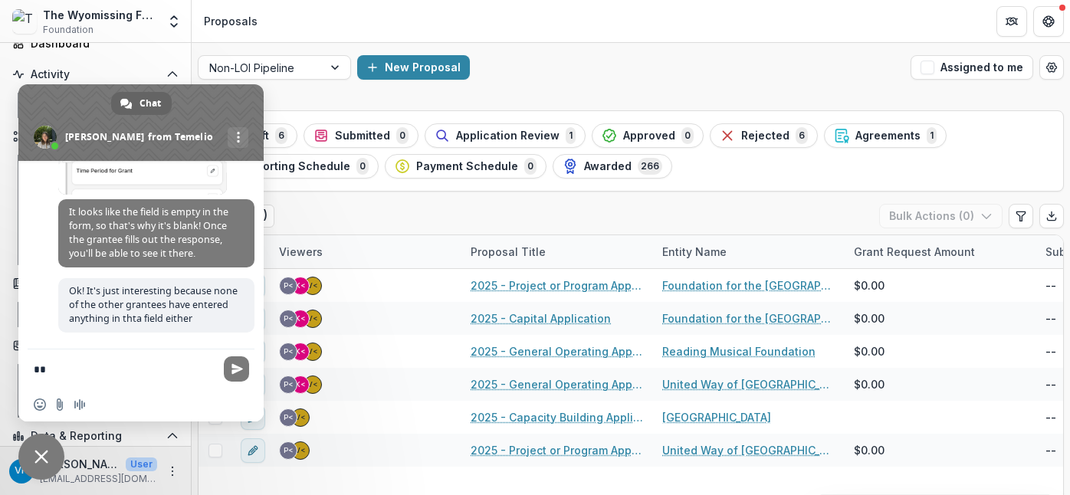
type textarea "*"
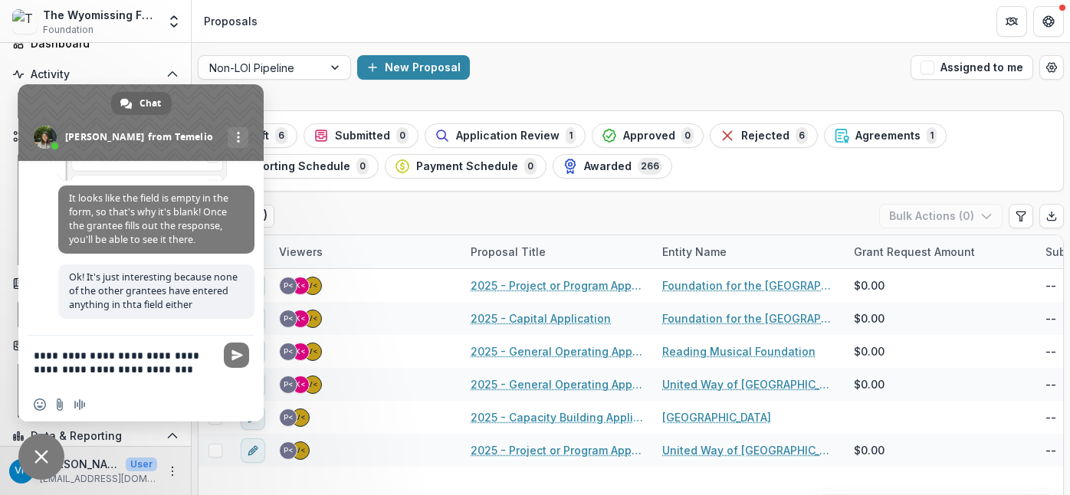
scroll to position [3052, 0]
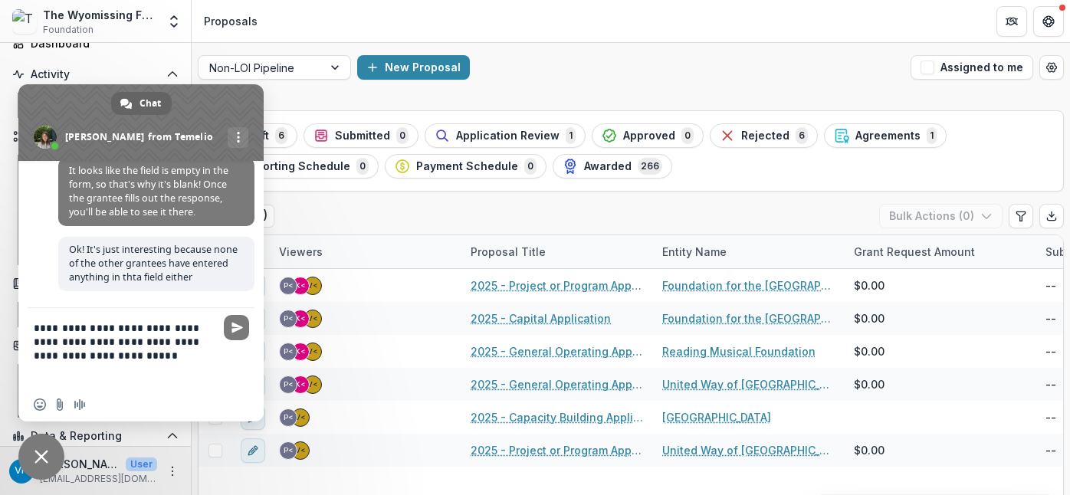
type textarea "**********"
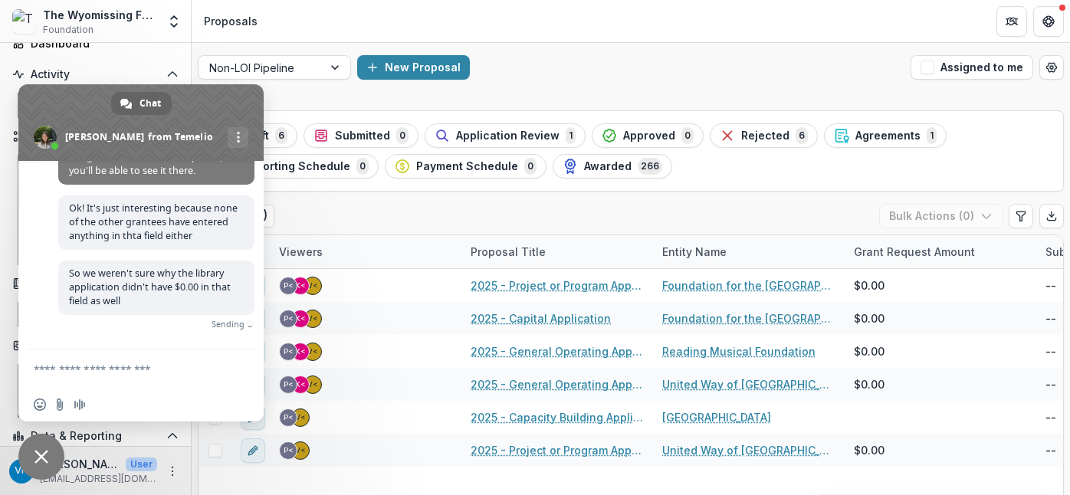
scroll to position [3096, 0]
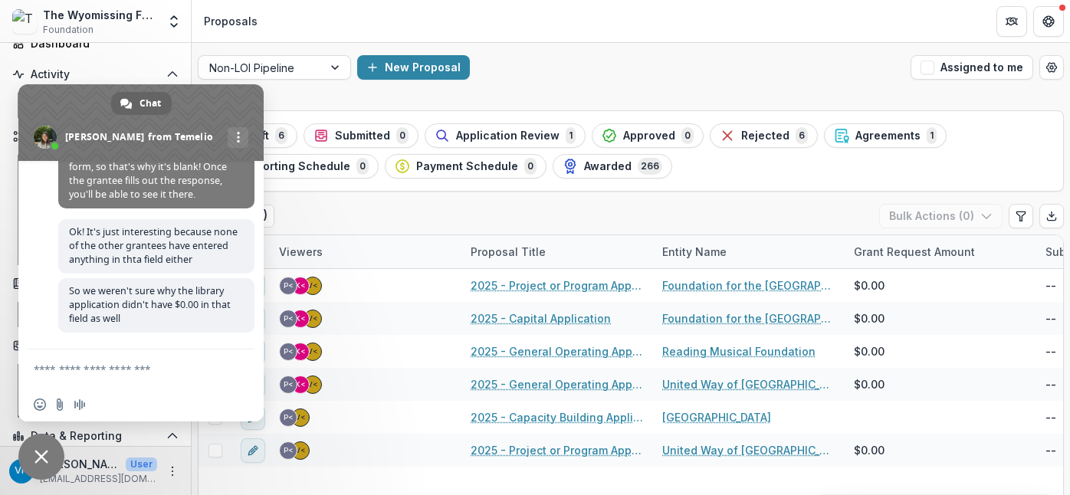
click at [44, 459] on span "Close chat" at bounding box center [42, 457] width 14 height 14
